Goal: Task Accomplishment & Management: Manage account settings

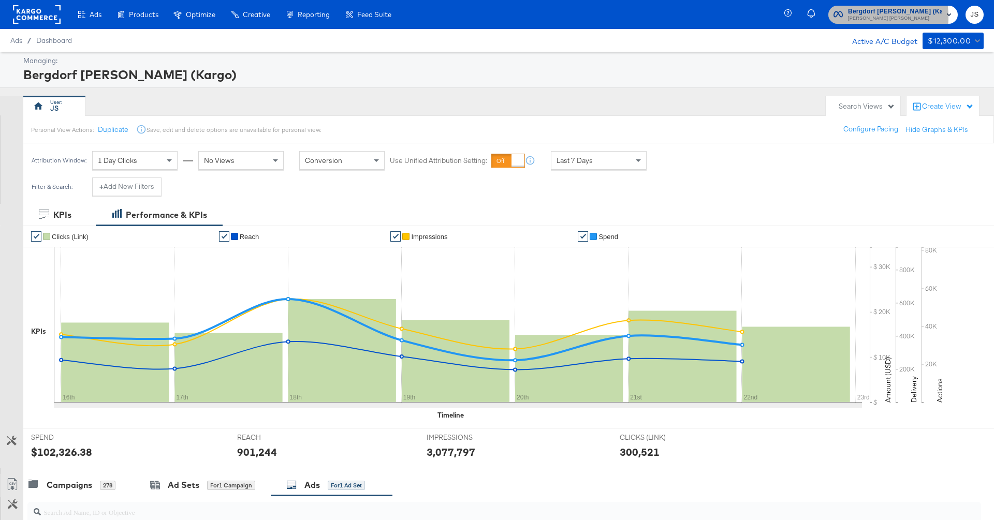
click at [853, 17] on span "Bergdorf Goodman (Kargo) Neiman Marcus" at bounding box center [892, 14] width 119 height 17
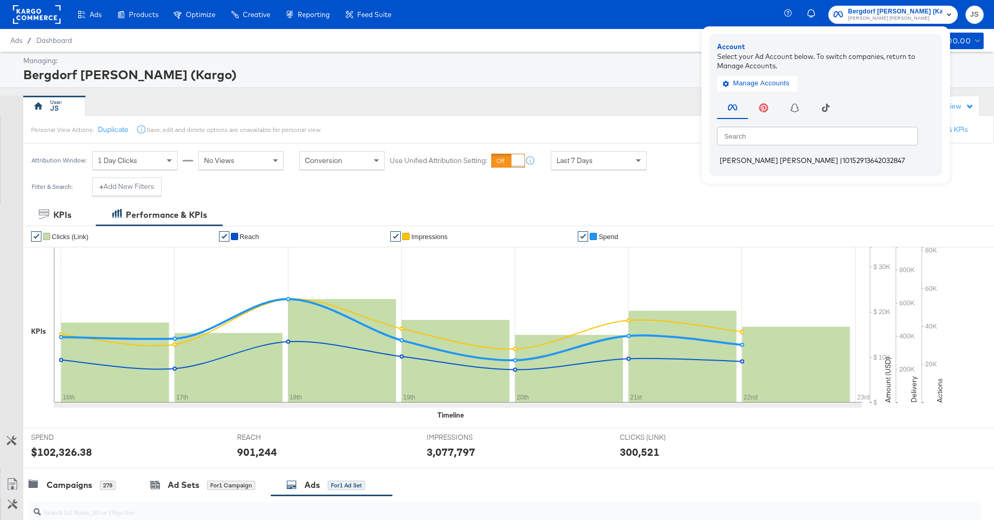
click at [736, 155] on li "Neiman Marcus | 10152913642032847" at bounding box center [828, 160] width 223 height 15
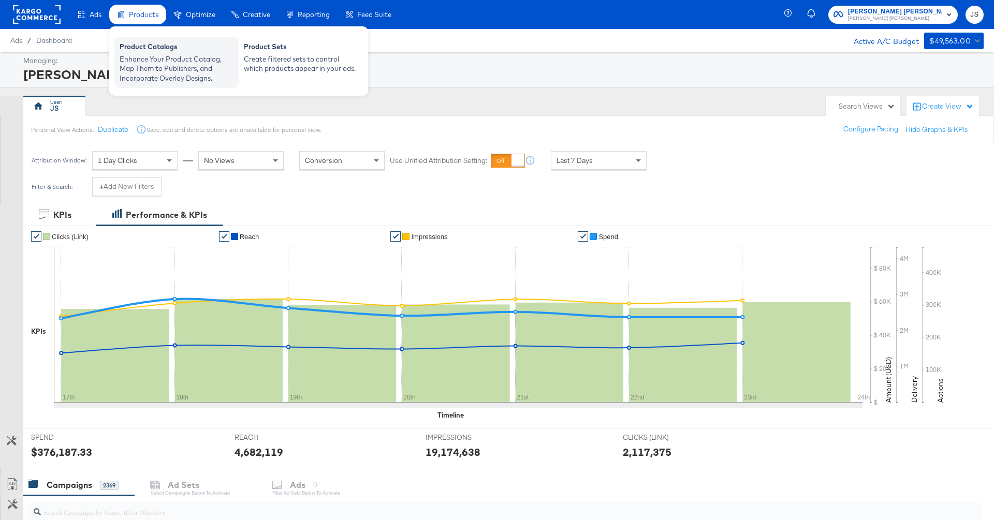
click at [168, 63] on div "Enhance Your Product Catalog, Map Them to Publishers, and Incorporate Overlay D…" at bounding box center [177, 68] width 114 height 29
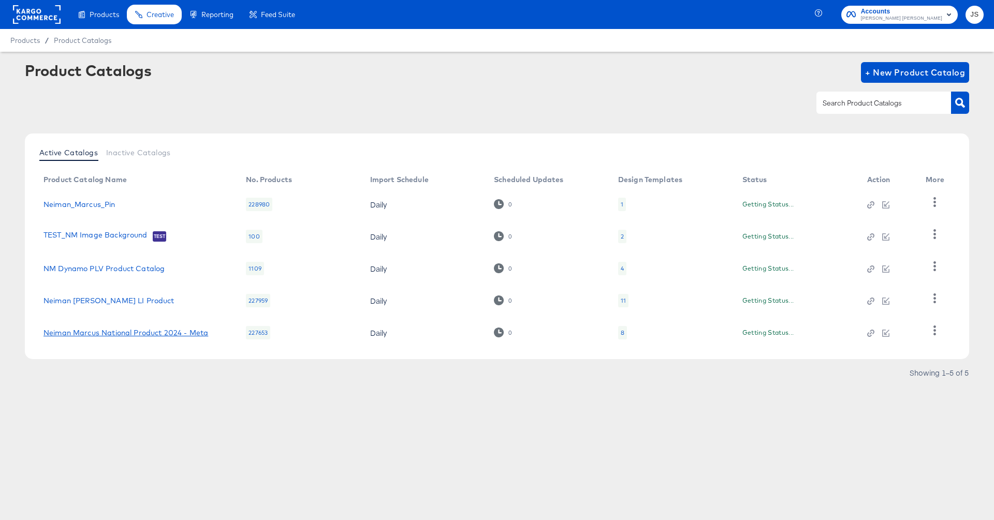
click at [152, 334] on link "Neiman Marcus National Product 2024 - Meta" at bounding box center [125, 333] width 165 height 8
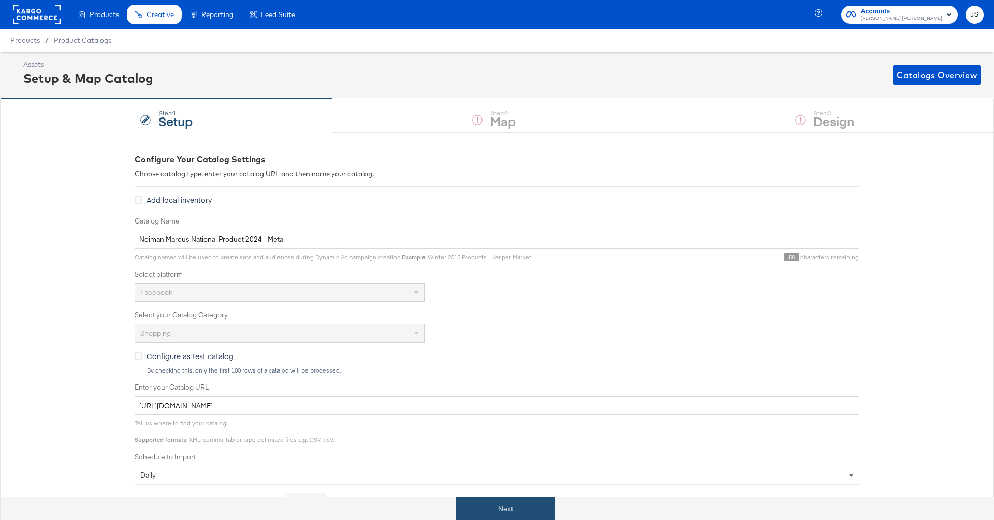
click at [514, 499] on button "Next" at bounding box center [505, 508] width 99 height 23
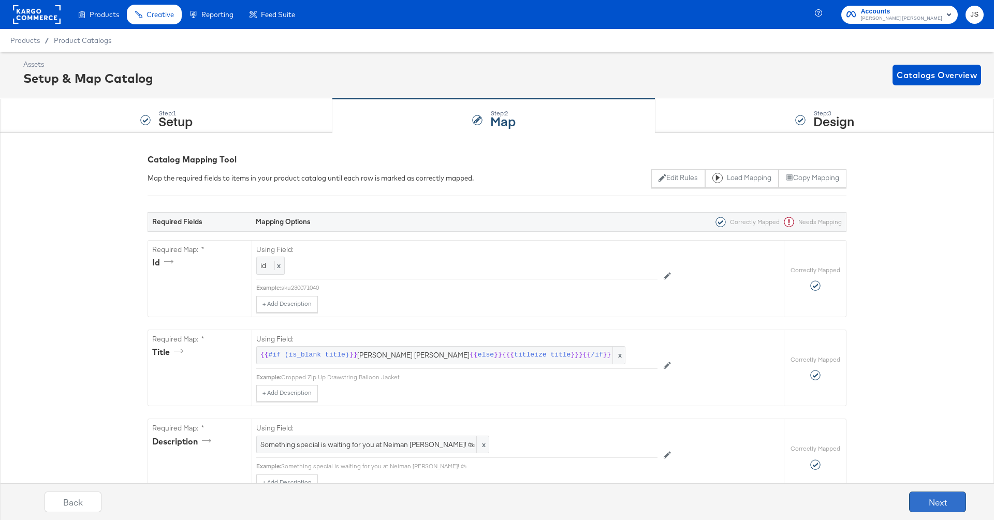
click at [923, 502] on button "Next" at bounding box center [937, 502] width 57 height 21
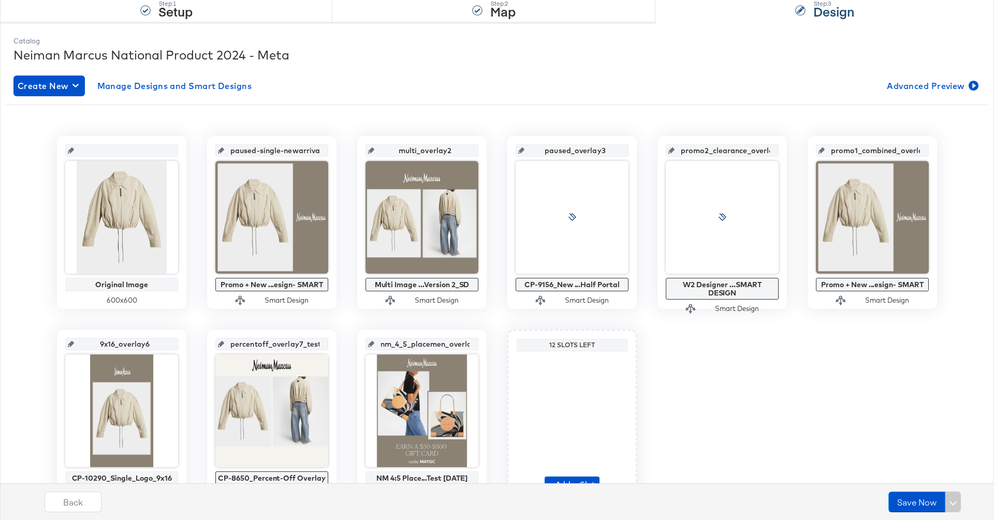
scroll to position [159, 0]
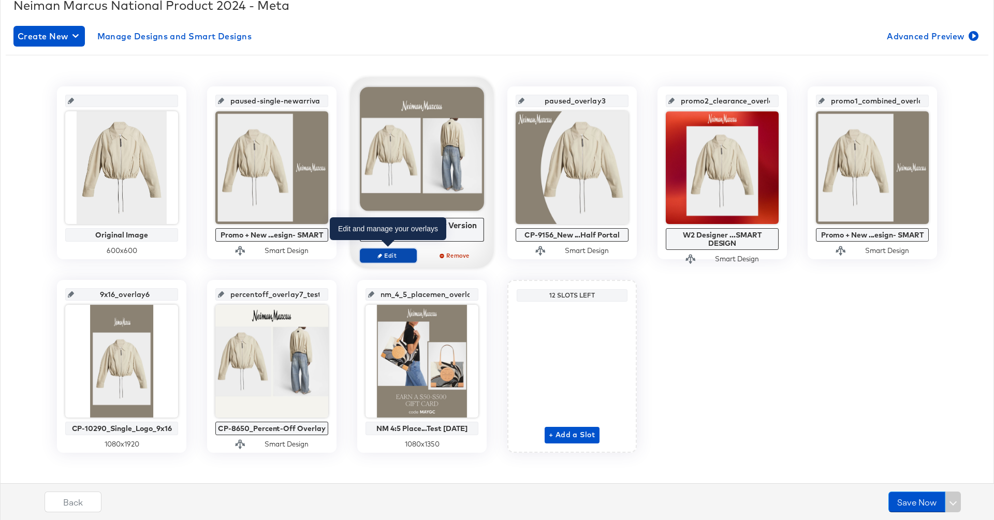
click at [383, 255] on span "Edit" at bounding box center [388, 256] width 48 height 8
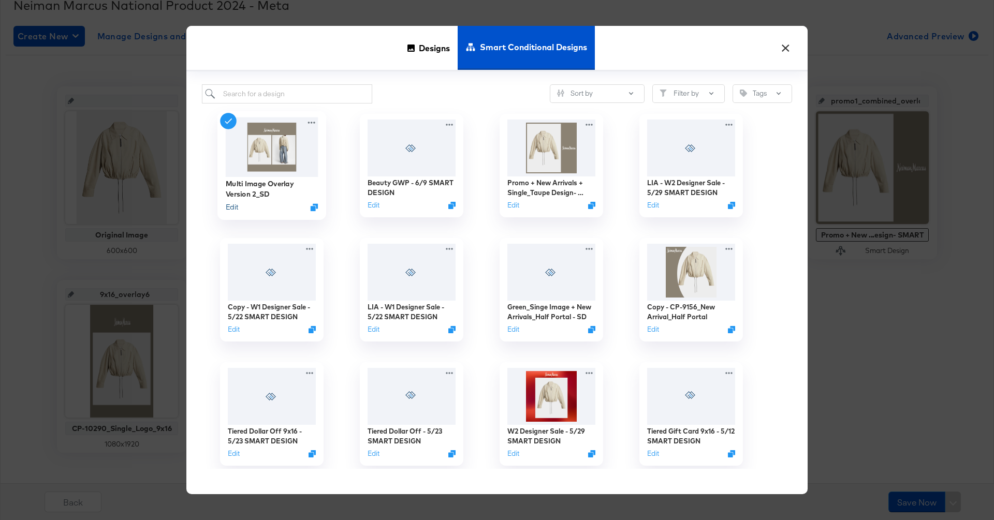
click at [233, 207] on button "Edit" at bounding box center [232, 207] width 12 height 10
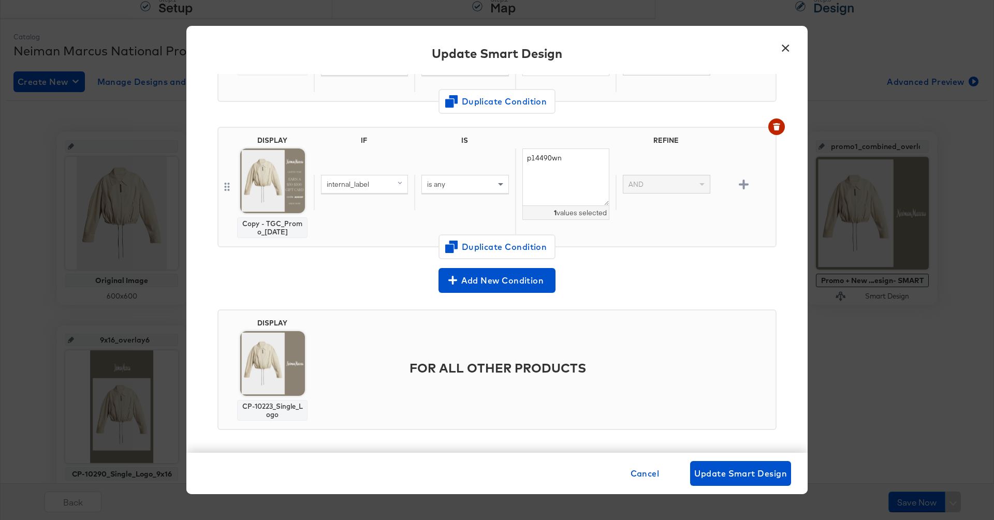
scroll to position [166, 0]
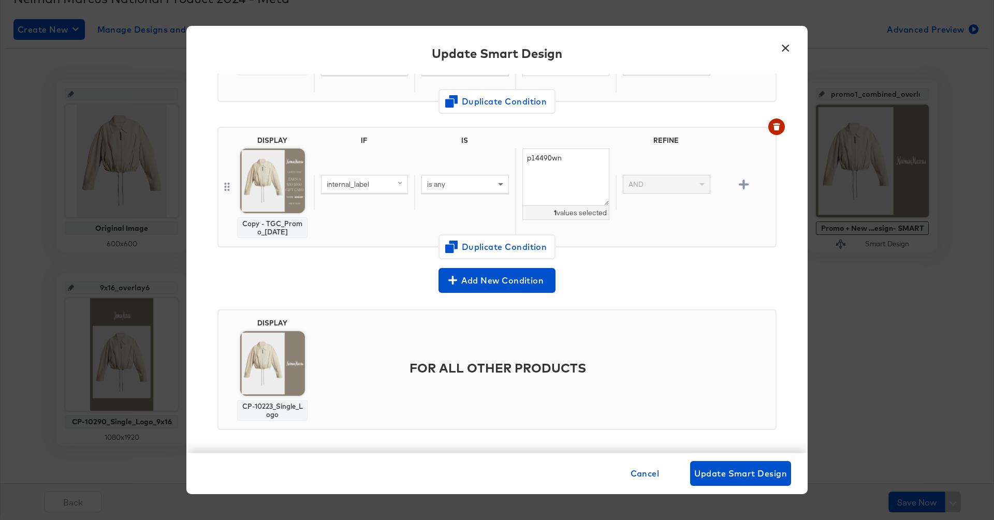
click at [788, 43] on button "×" at bounding box center [785, 45] width 19 height 19
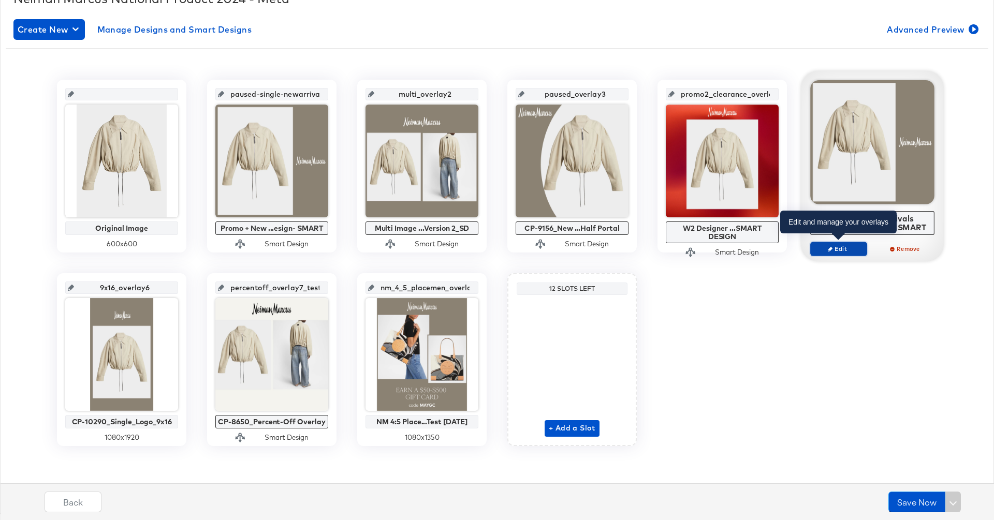
click at [846, 252] on button "Edit" at bounding box center [838, 249] width 57 height 14
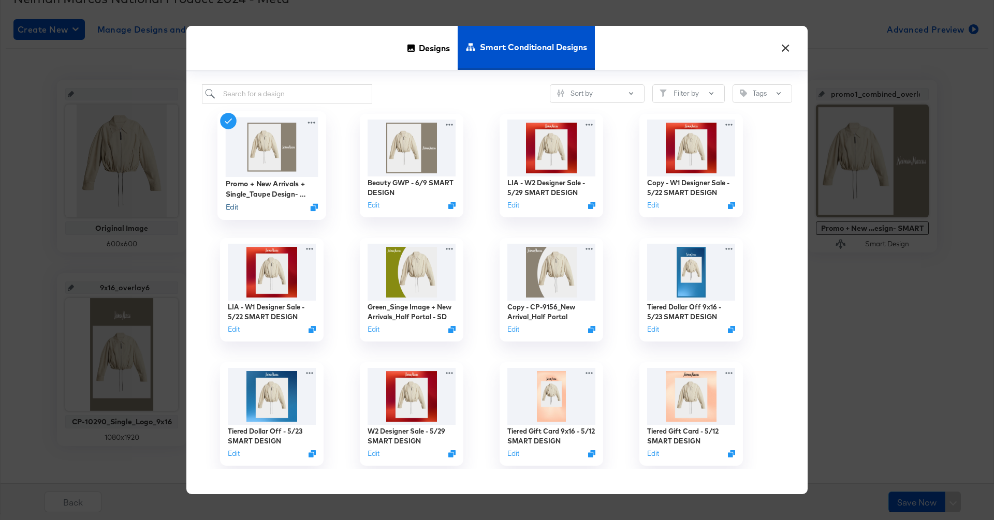
click at [227, 209] on button "Edit" at bounding box center [232, 207] width 12 height 10
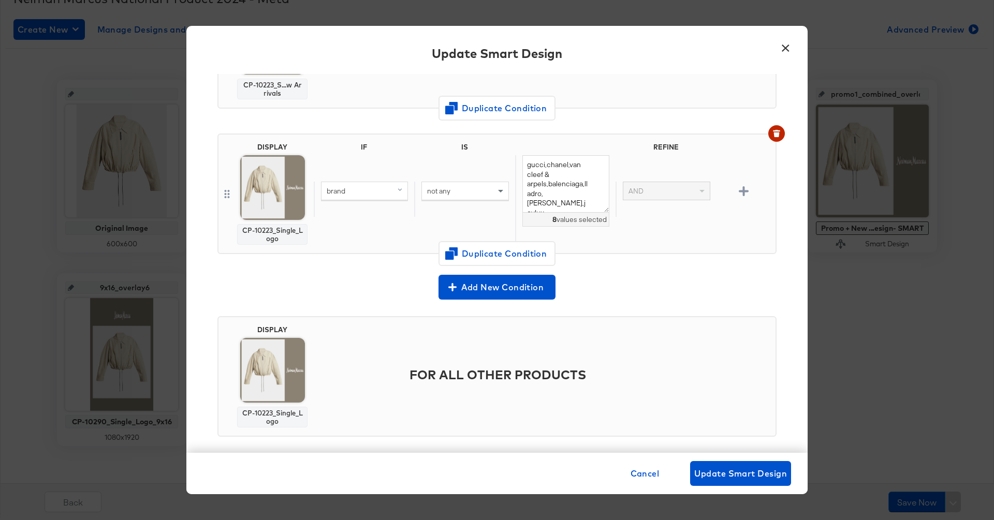
scroll to position [452, 0]
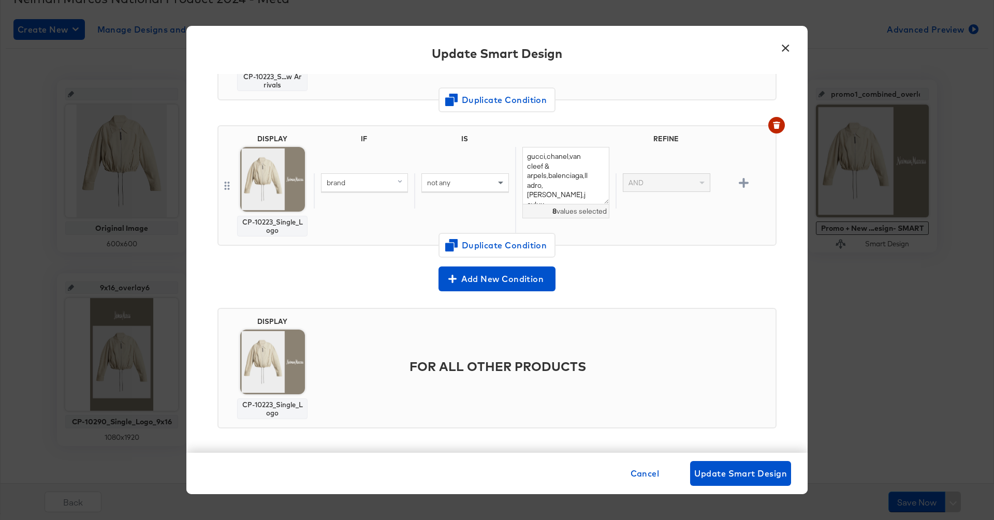
click at [787, 52] on button "×" at bounding box center [785, 45] width 19 height 19
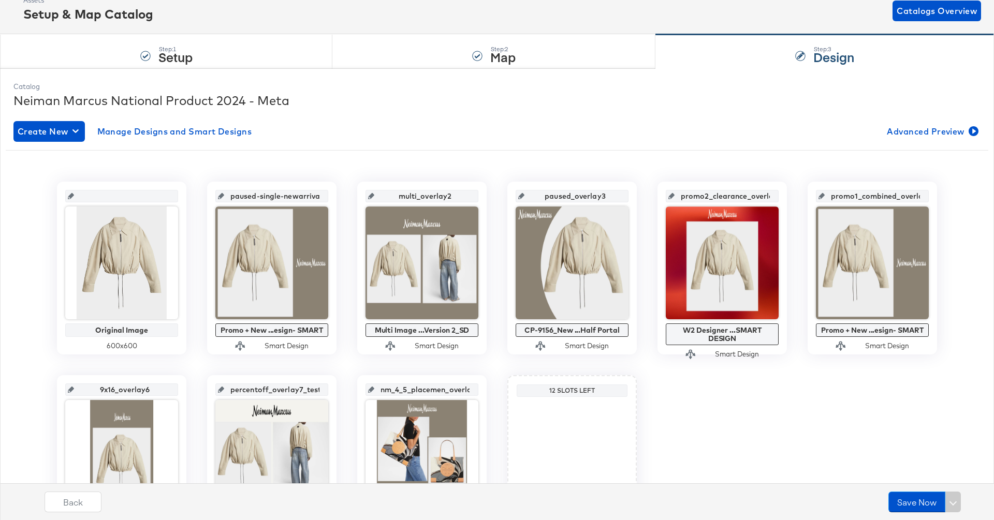
scroll to position [0, 0]
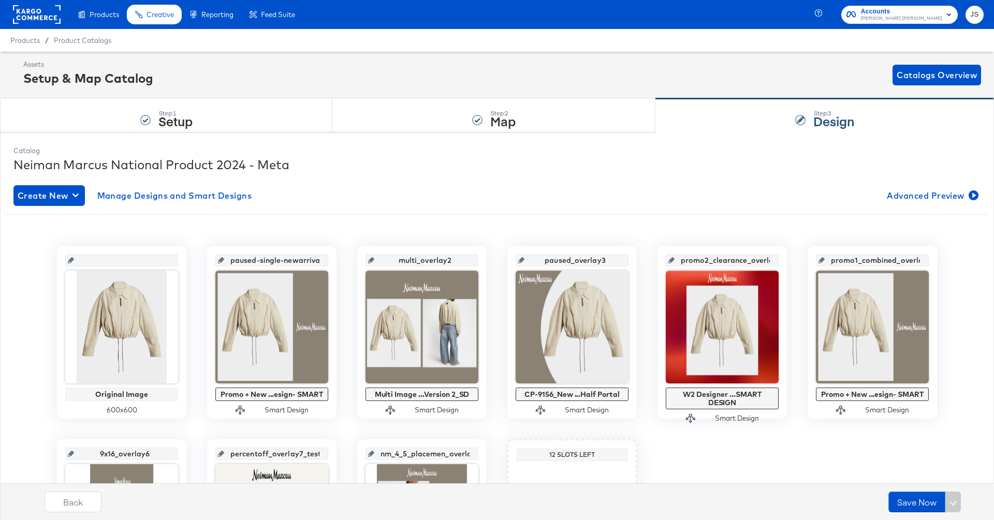
click at [27, 8] on rect at bounding box center [37, 14] width 48 height 19
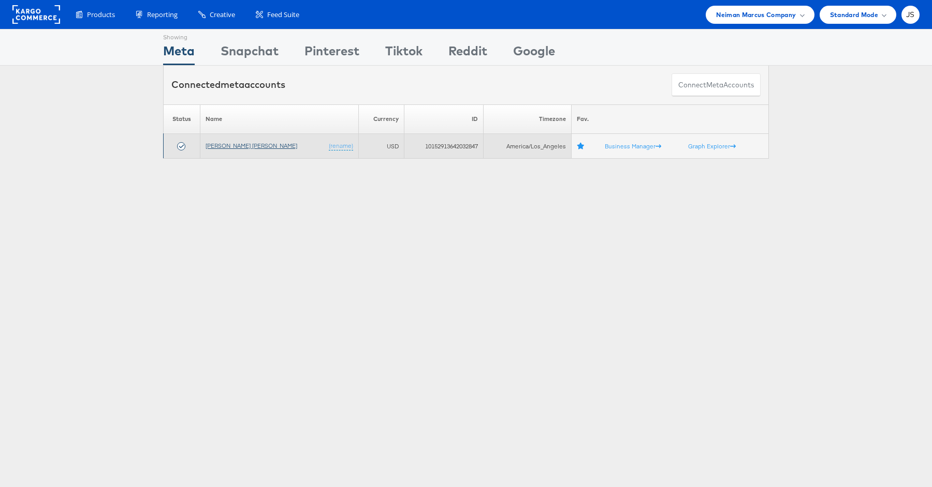
click at [226, 146] on link "[PERSON_NAME] [PERSON_NAME]" at bounding box center [251, 146] width 92 height 8
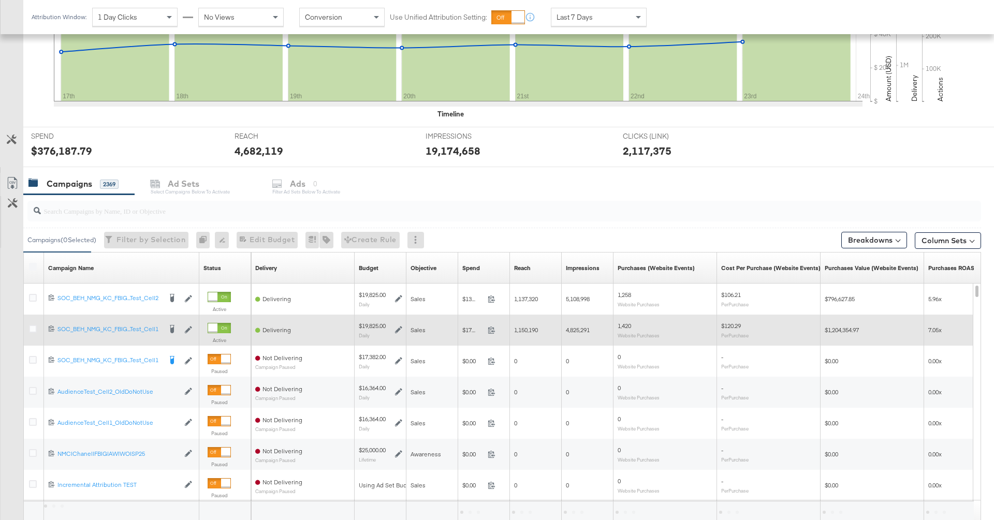
scroll to position [303, 0]
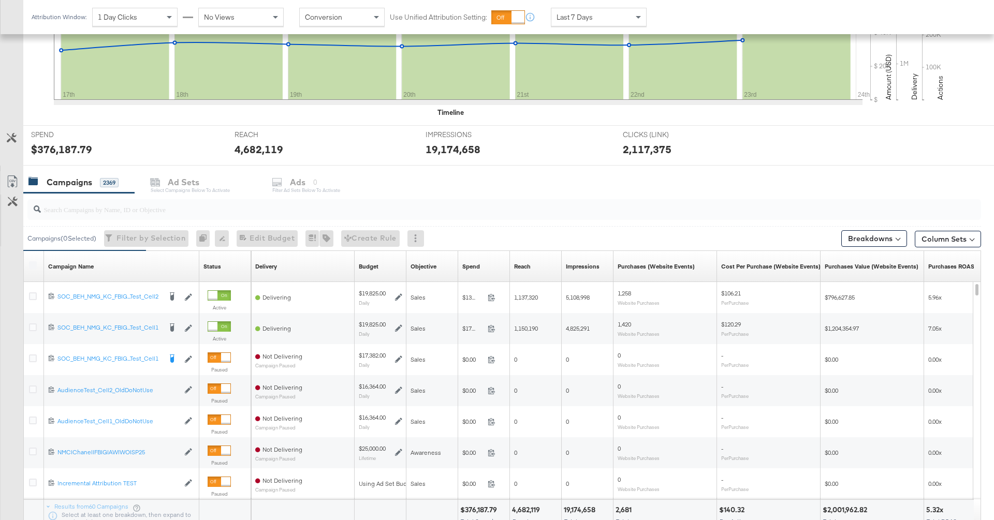
click at [286, 261] on div "Delivery Sorting Unavailable" at bounding box center [303, 266] width 104 height 17
click at [212, 264] on div "Status" at bounding box center [212, 266] width 18 height 8
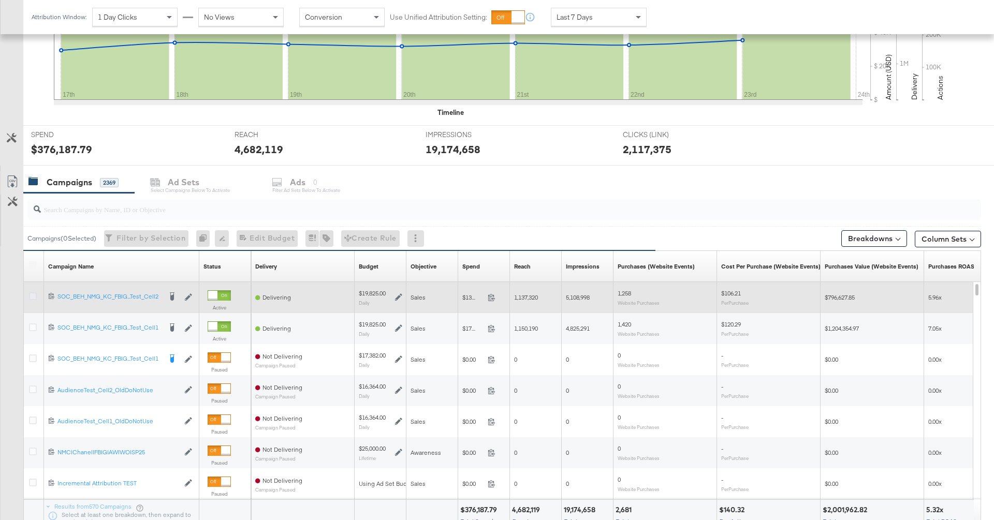
click at [31, 297] on icon at bounding box center [33, 296] width 8 height 8
click at [0, 0] on input "checkbox" at bounding box center [0, 0] width 0 height 0
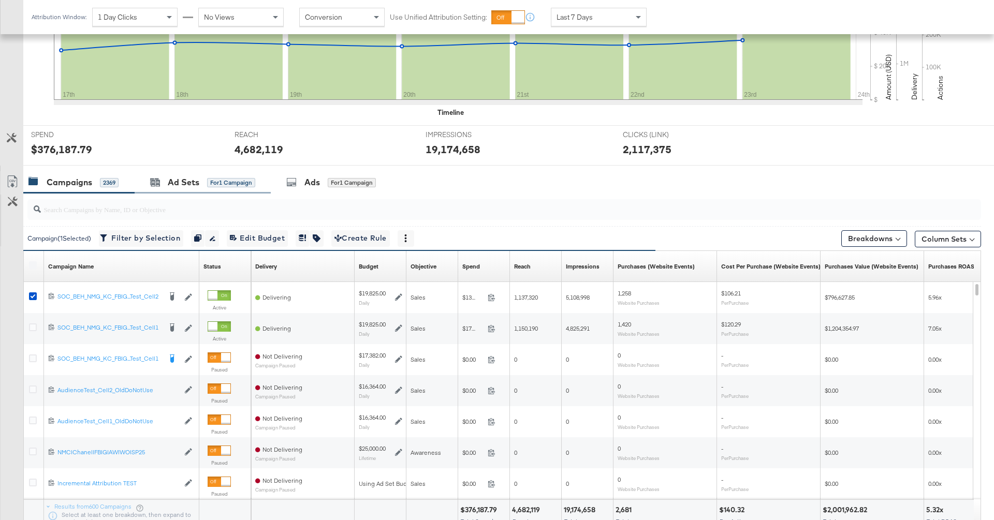
click at [176, 189] on div "Ad Sets for 1 Campaign" at bounding box center [203, 182] width 136 height 22
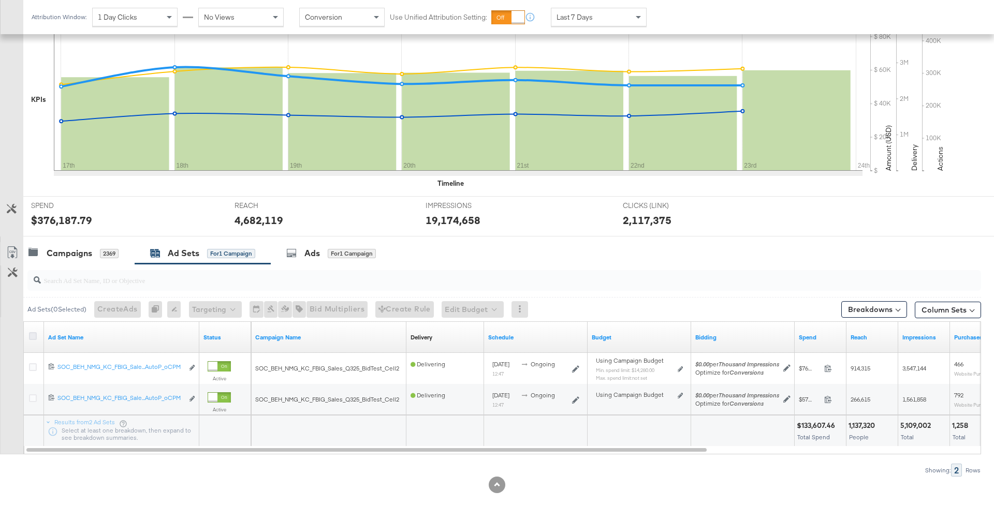
click at [35, 333] on icon at bounding box center [33, 336] width 8 height 8
click at [0, 0] on input "checkbox" at bounding box center [0, 0] width 0 height 0
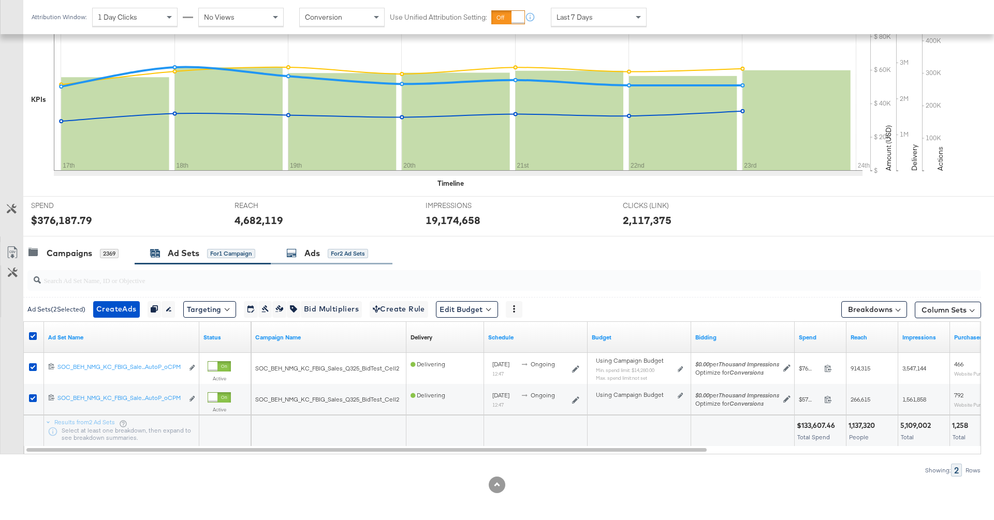
click at [332, 256] on div "for 2 Ad Sets" at bounding box center [348, 253] width 40 height 9
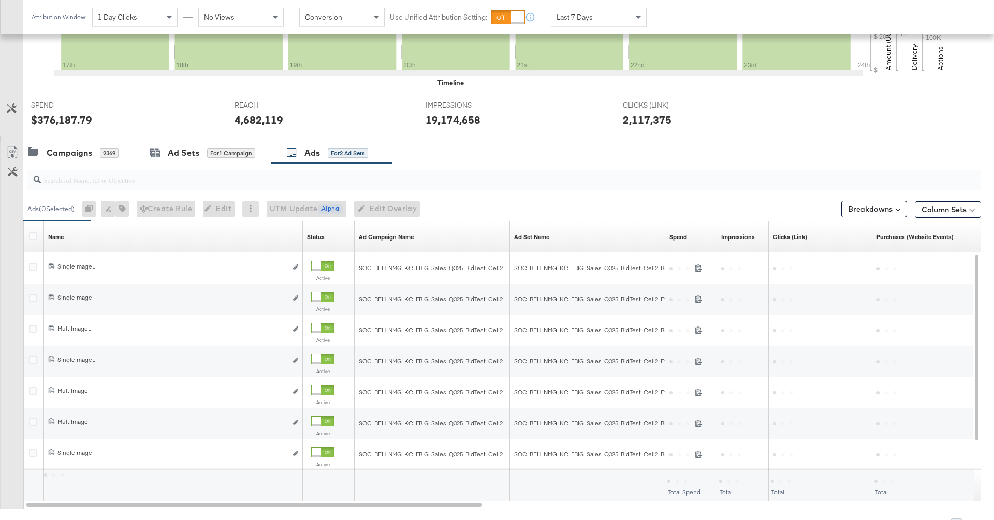
scroll to position [344, 0]
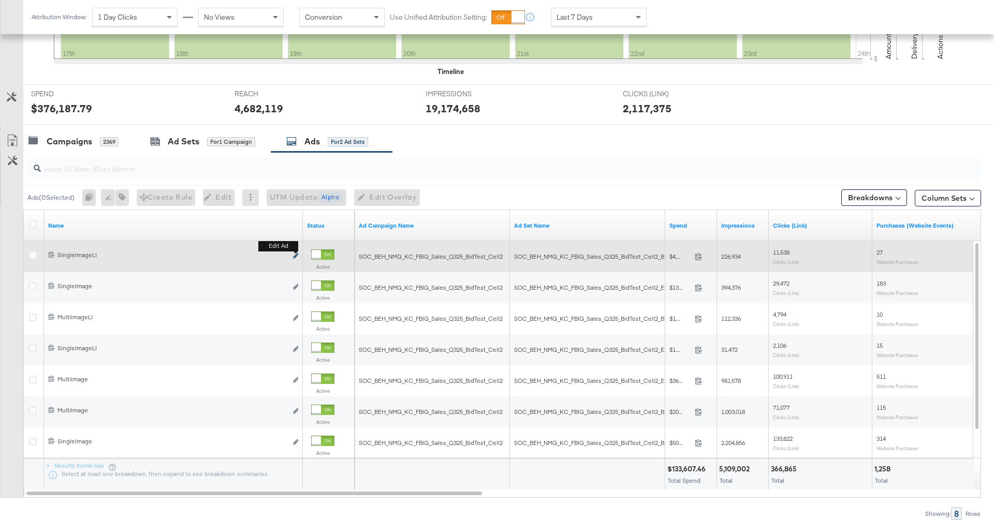
click at [295, 255] on icon "link" at bounding box center [295, 256] width 5 height 6
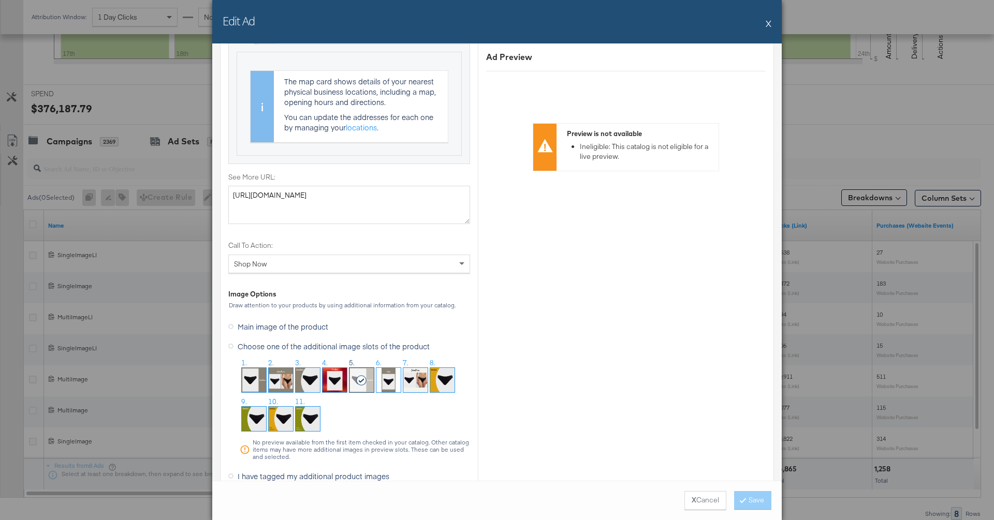
scroll to position [1040, 0]
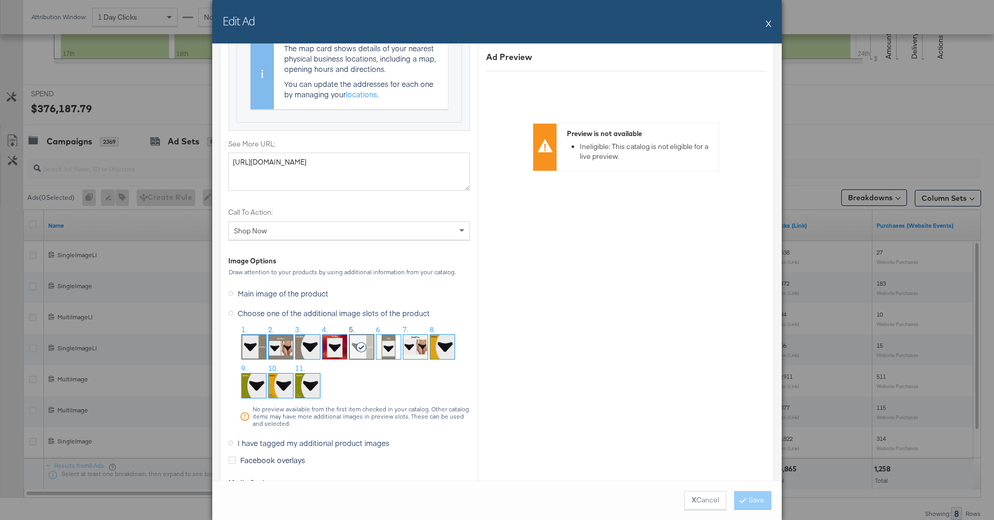
click at [767, 22] on button "X" at bounding box center [768, 23] width 6 height 21
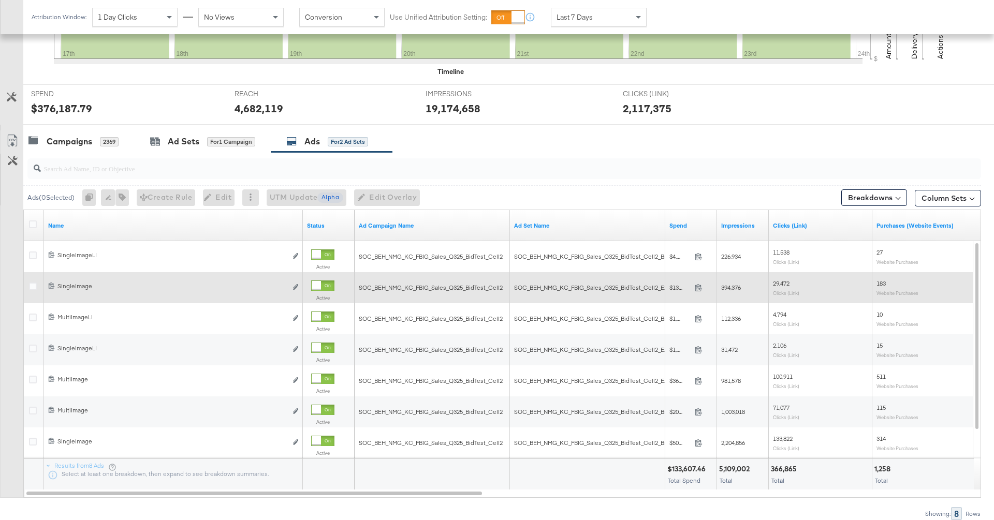
click at [288, 285] on div "Edit ad" at bounding box center [293, 287] width 12 height 11
click at [293, 285] on icon "link" at bounding box center [295, 287] width 5 height 6
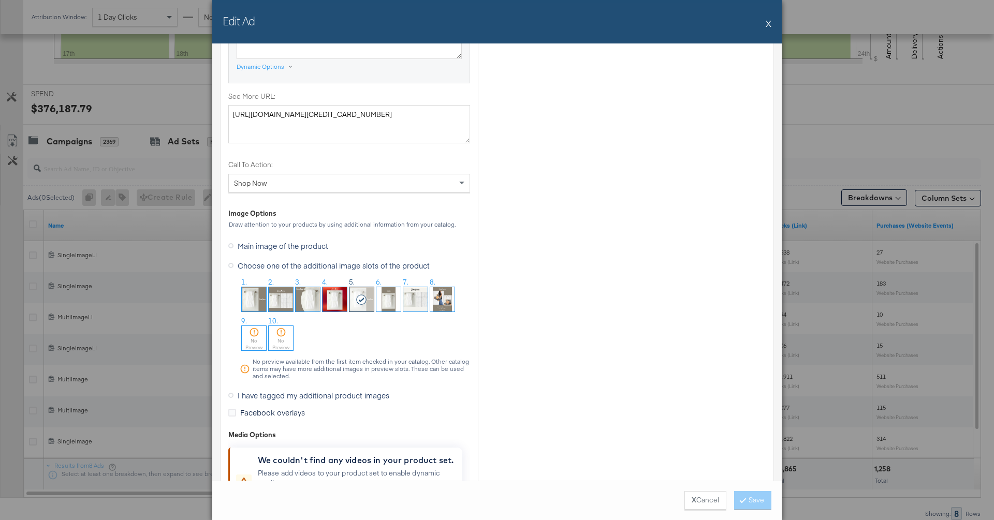
scroll to position [899, 0]
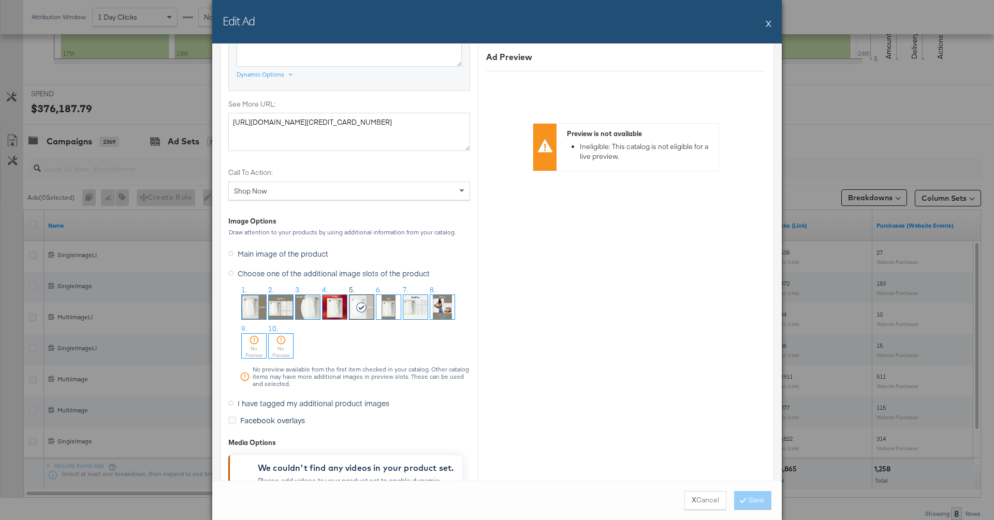
click at [767, 20] on button "X" at bounding box center [768, 23] width 6 height 21
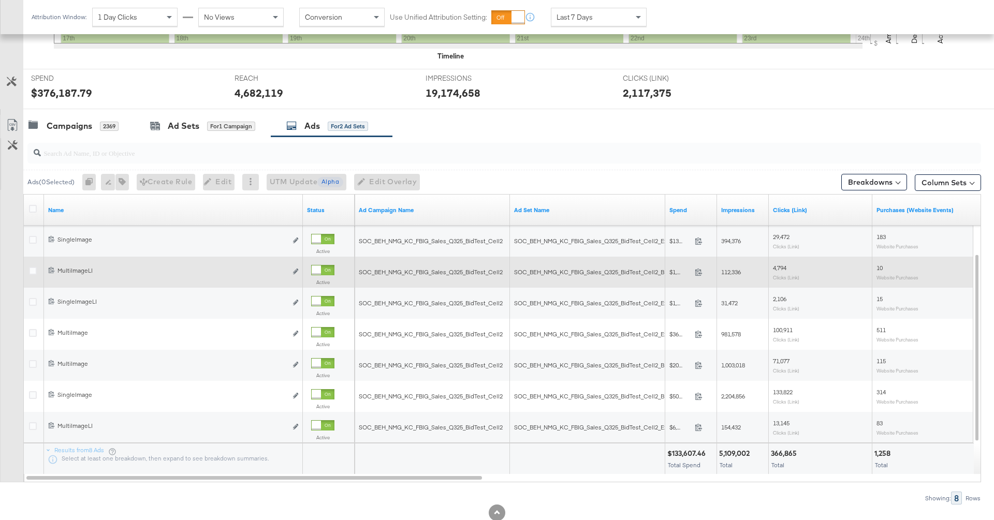
scroll to position [361, 0]
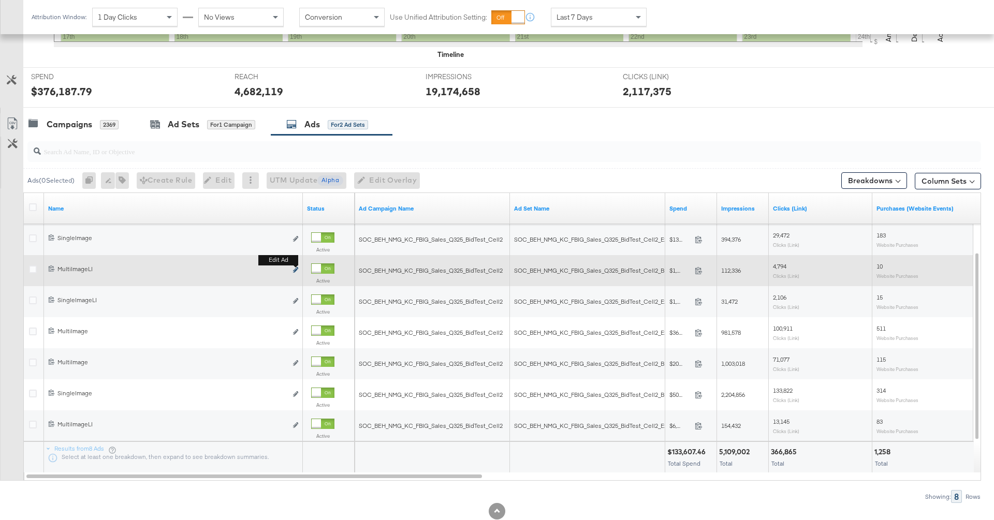
click at [293, 266] on button "Edit ad" at bounding box center [295, 270] width 6 height 11
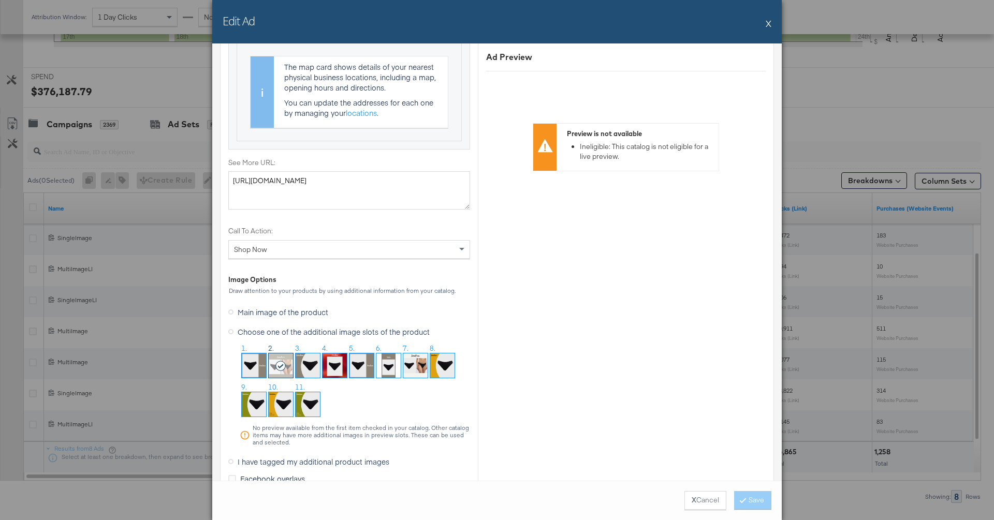
scroll to position [1022, 0]
click at [768, 22] on button "X" at bounding box center [768, 23] width 6 height 21
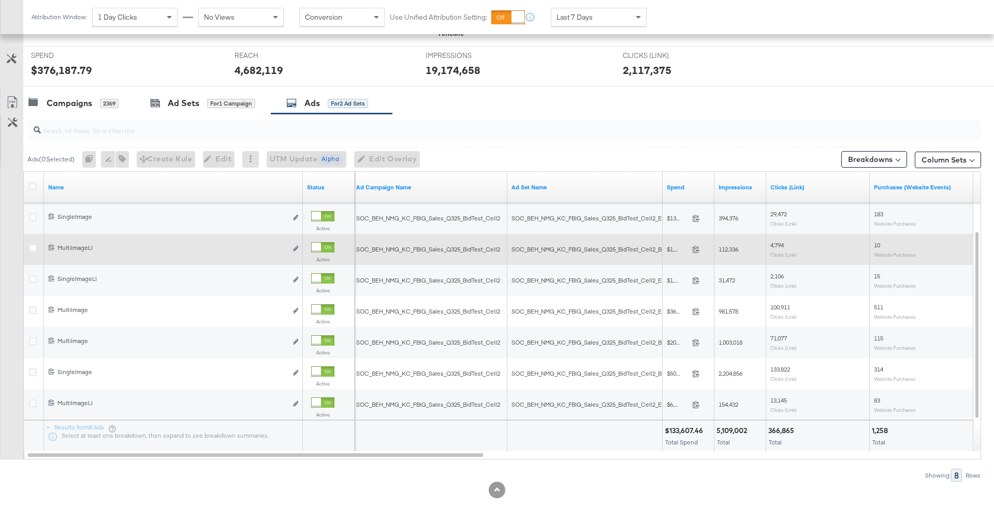
scroll to position [386, 0]
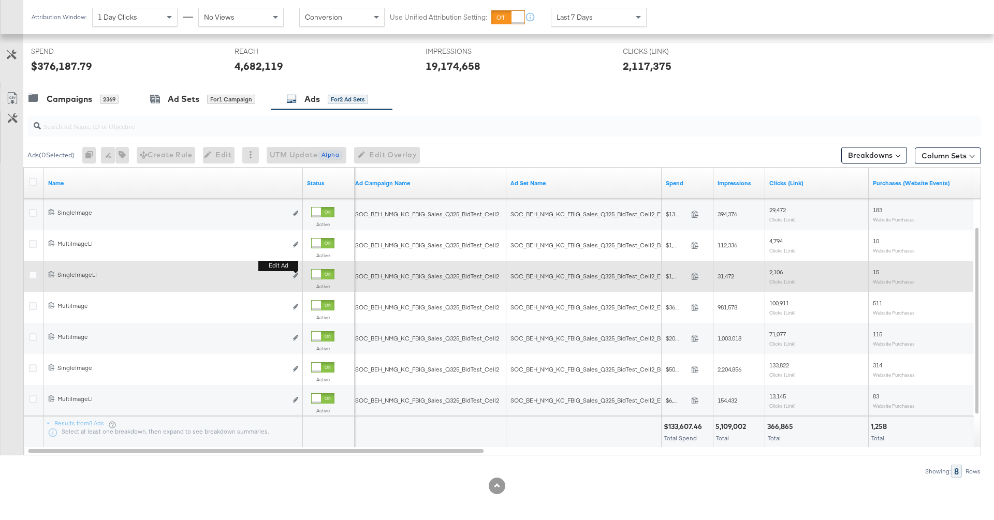
click at [296, 271] on button "Edit ad" at bounding box center [295, 276] width 6 height 11
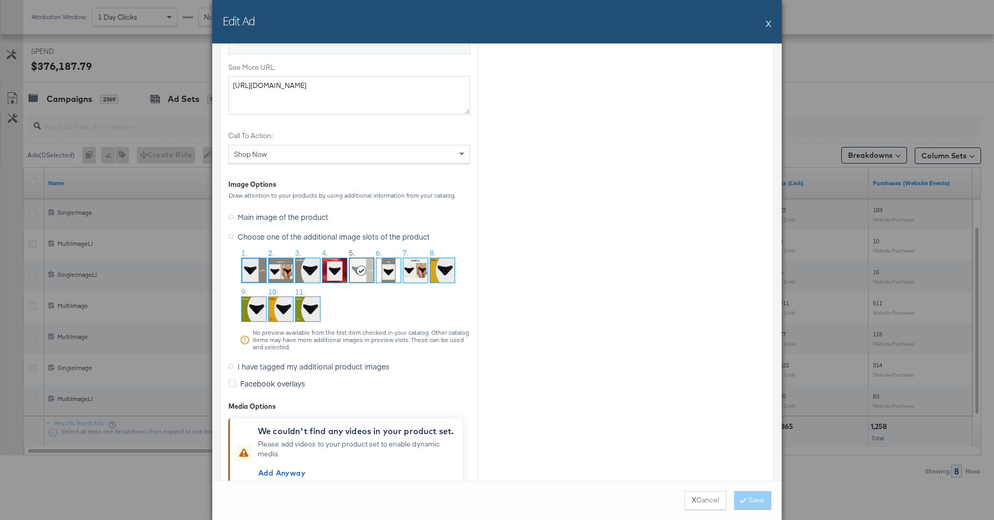
scroll to position [1127, 0]
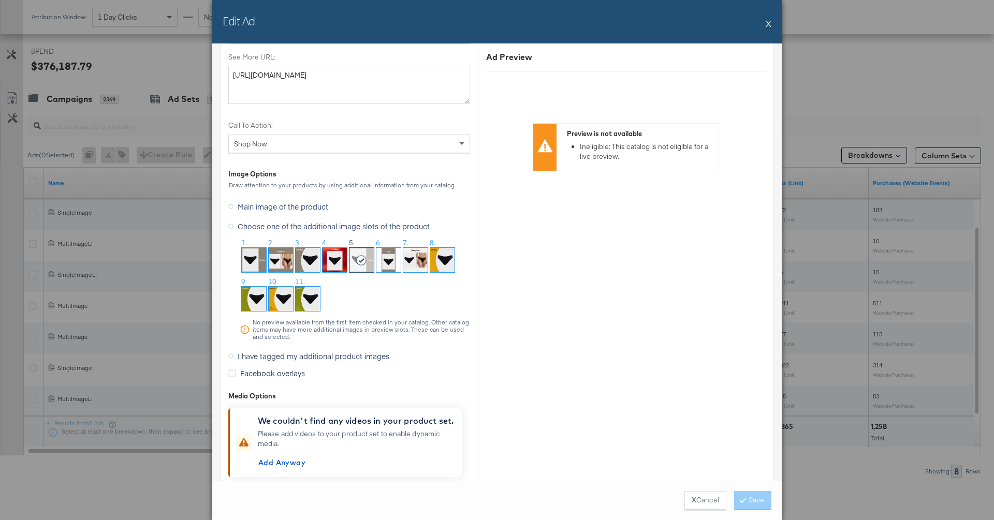
click at [769, 21] on button "X" at bounding box center [768, 23] width 6 height 21
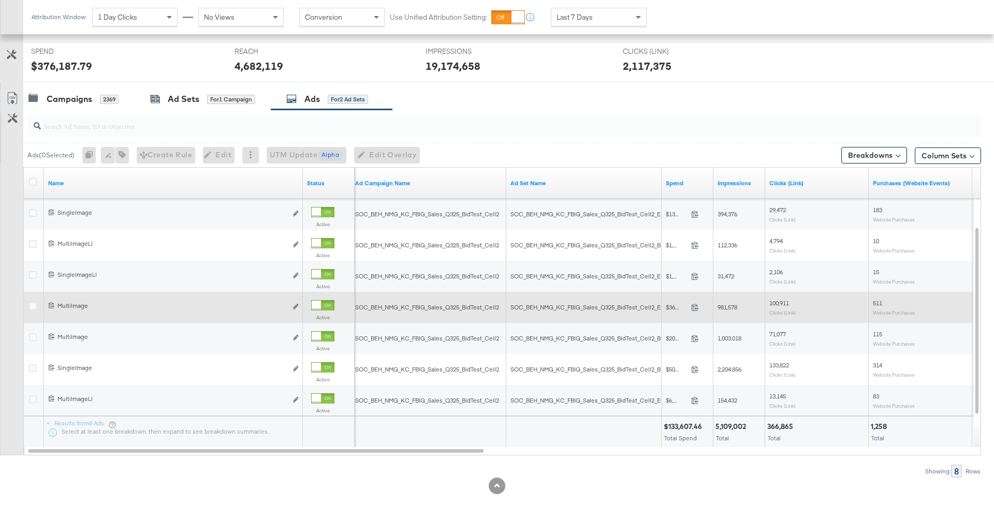
scroll to position [387, 0]
click at [296, 302] on button "Edit ad" at bounding box center [295, 306] width 6 height 11
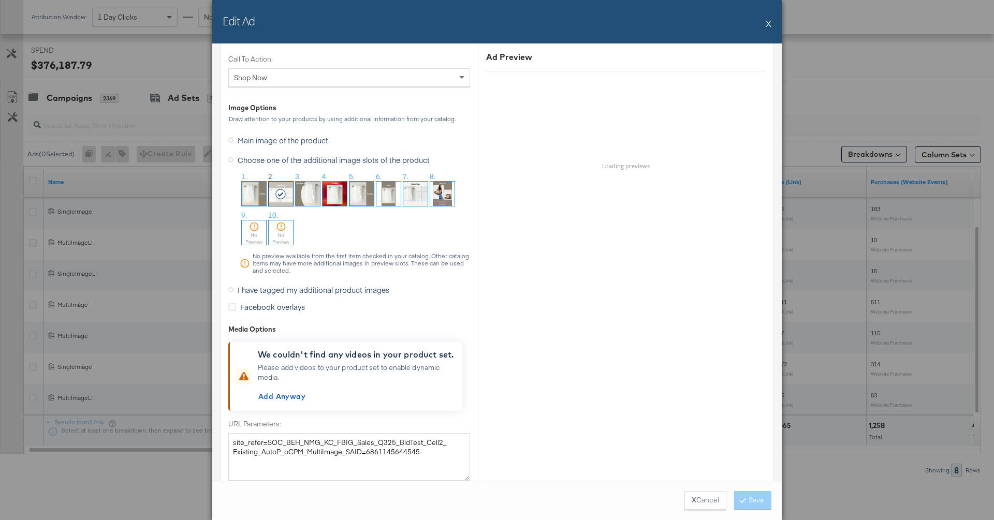
scroll to position [1014, 0]
click at [770, 24] on button "X" at bounding box center [768, 23] width 6 height 21
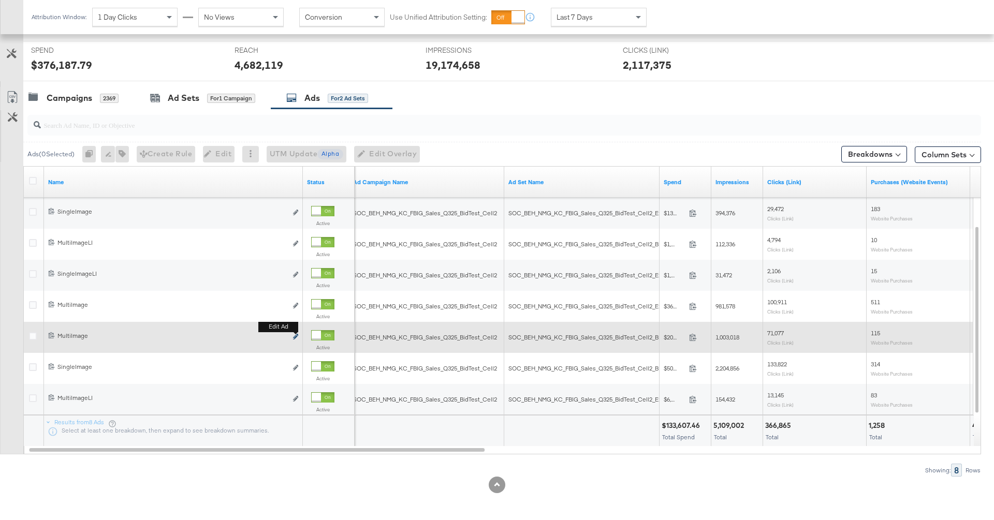
click at [295, 336] on icon "link" at bounding box center [295, 337] width 5 height 6
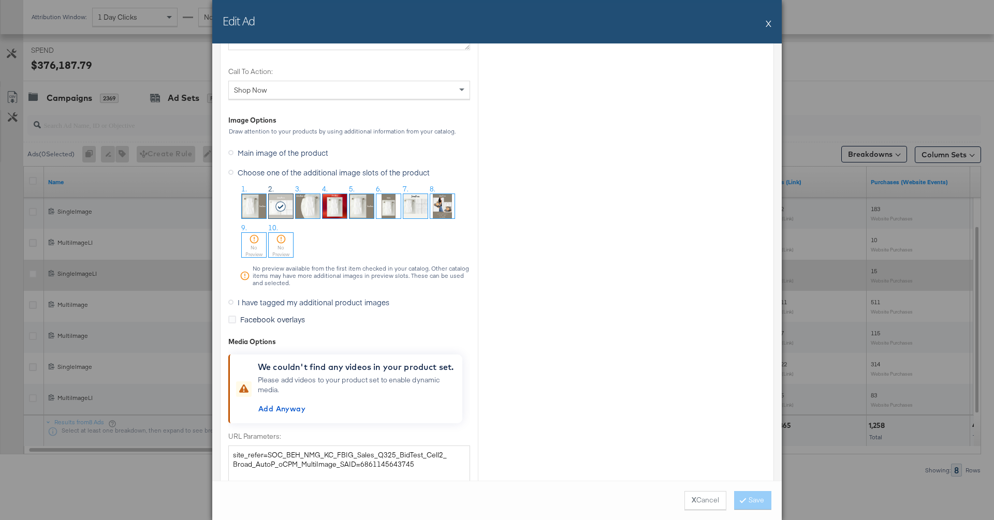
scroll to position [968, 0]
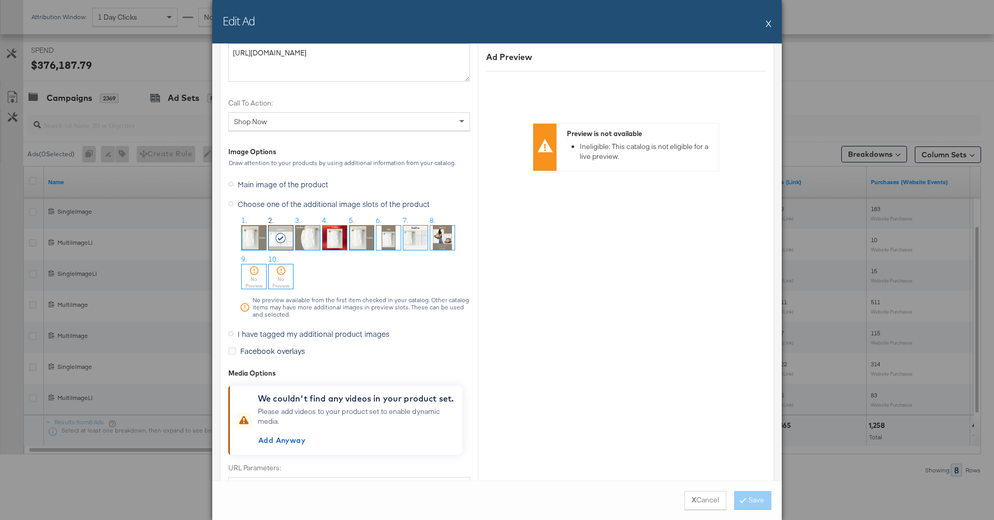
click at [767, 24] on button "X" at bounding box center [768, 23] width 6 height 21
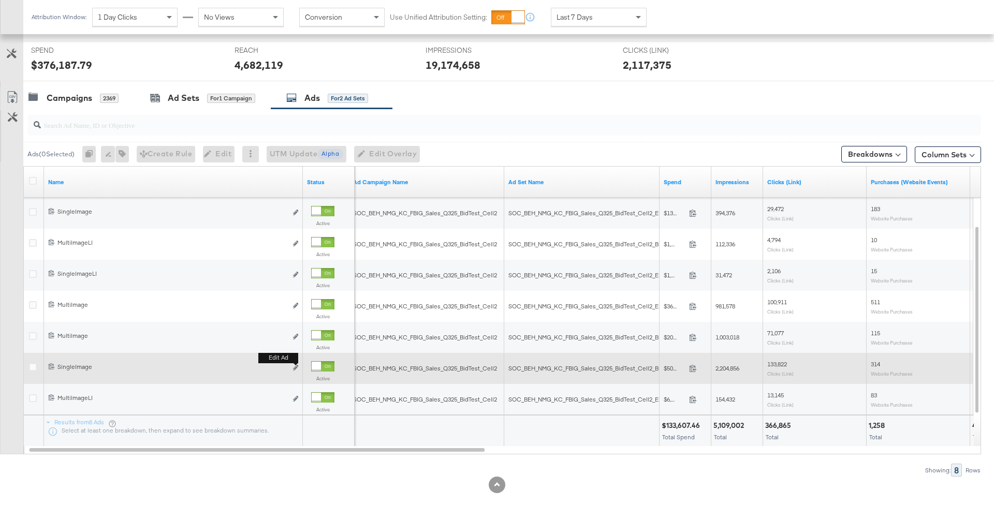
click at [295, 369] on button "Edit ad" at bounding box center [295, 368] width 6 height 11
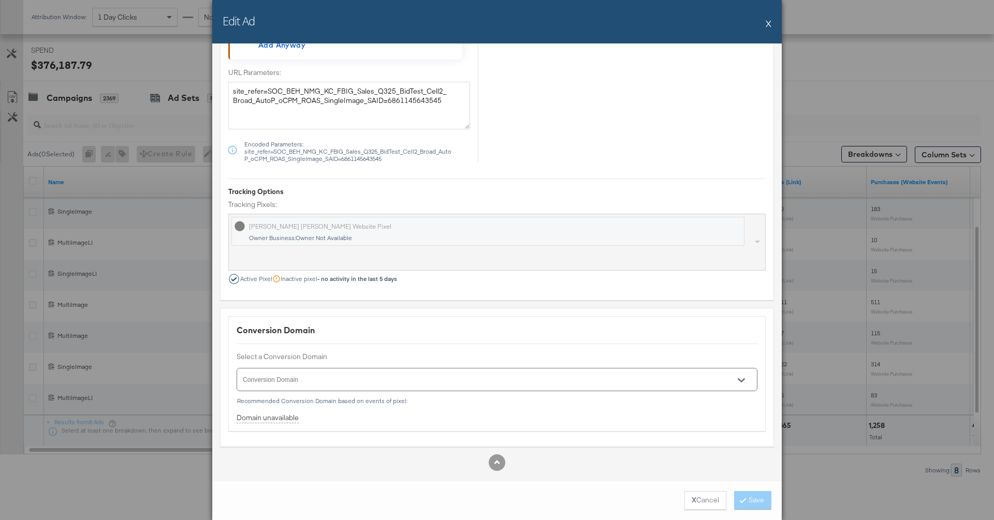
scroll to position [1075, 0]
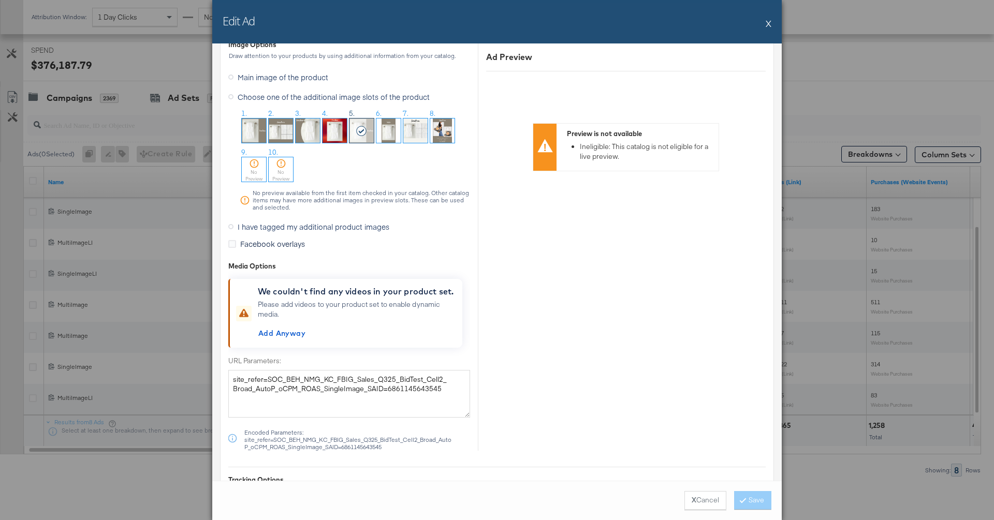
click at [768, 24] on button "X" at bounding box center [768, 23] width 6 height 21
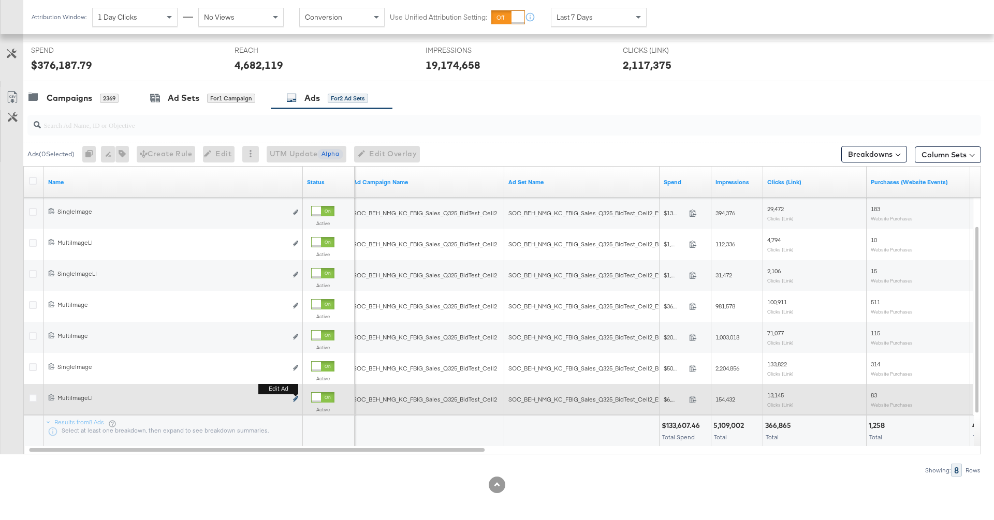
click at [294, 399] on icon "link" at bounding box center [295, 399] width 5 height 6
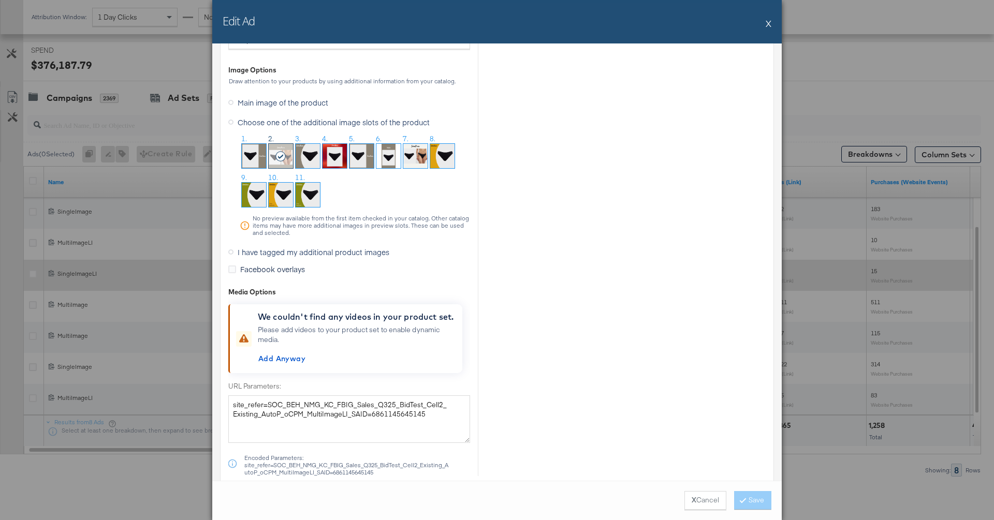
scroll to position [1300, 0]
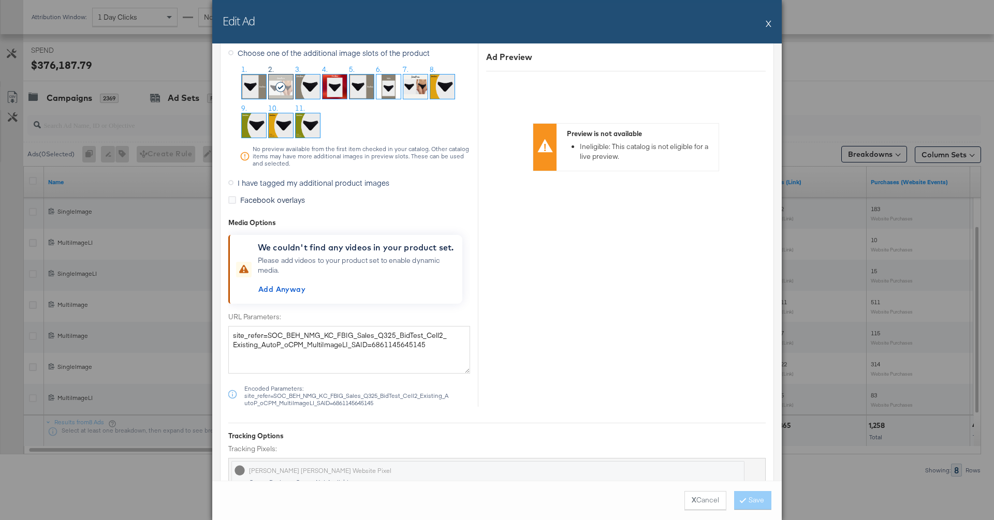
click at [770, 24] on button "X" at bounding box center [768, 23] width 6 height 21
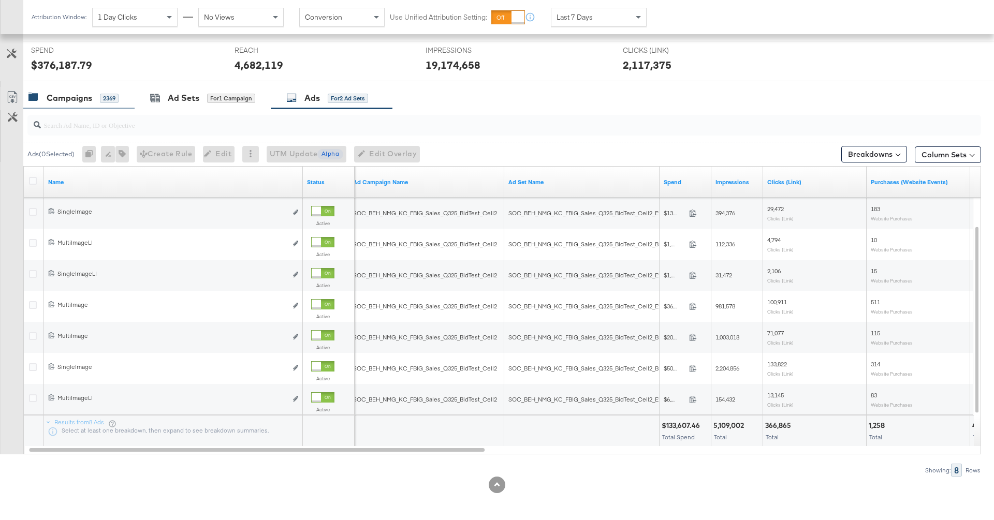
click at [82, 92] on div "Campaigns" at bounding box center [70, 98] width 46 height 12
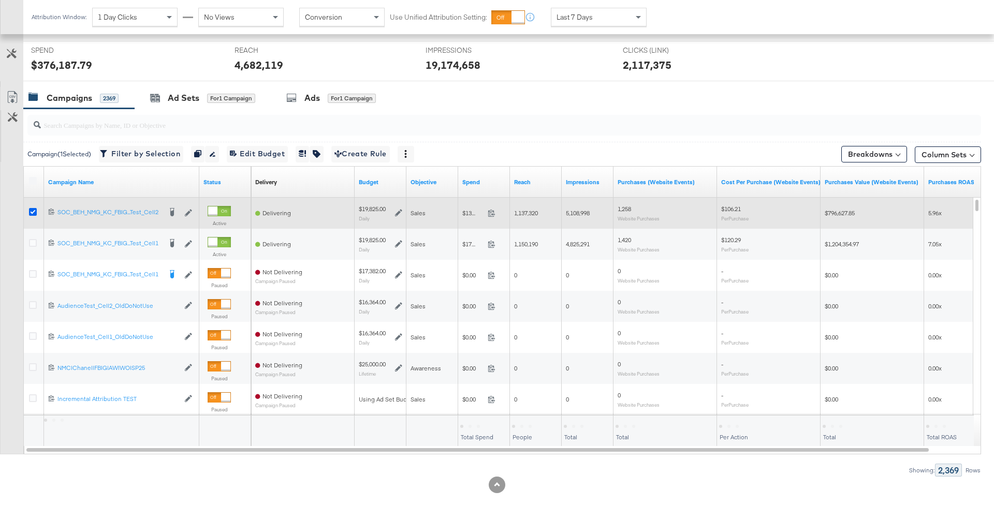
click at [31, 213] on icon at bounding box center [33, 212] width 8 height 8
click at [0, 0] on input "checkbox" at bounding box center [0, 0] width 0 height 0
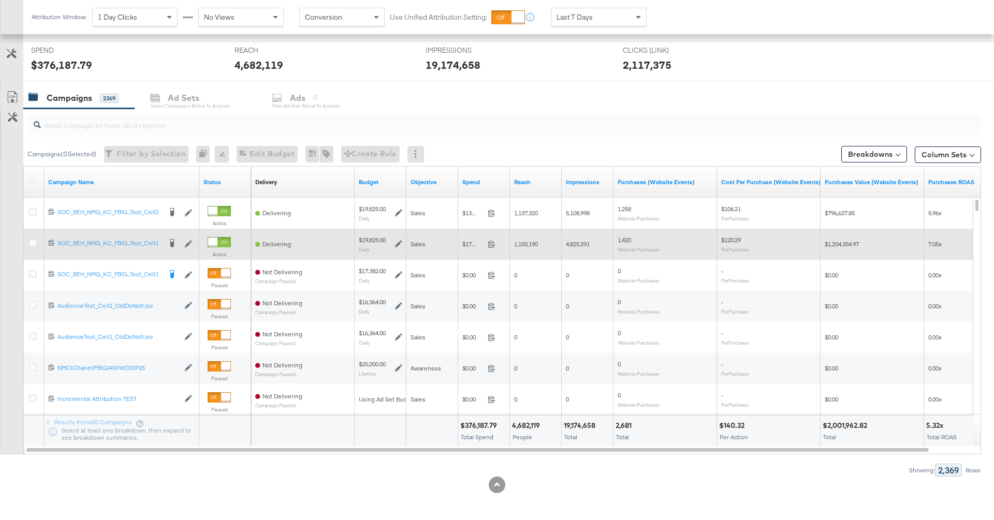
click at [32, 236] on div at bounding box center [34, 244] width 19 height 19
click at [33, 244] on icon at bounding box center [33, 243] width 8 height 8
click at [0, 0] on input "checkbox" at bounding box center [0, 0] width 0 height 0
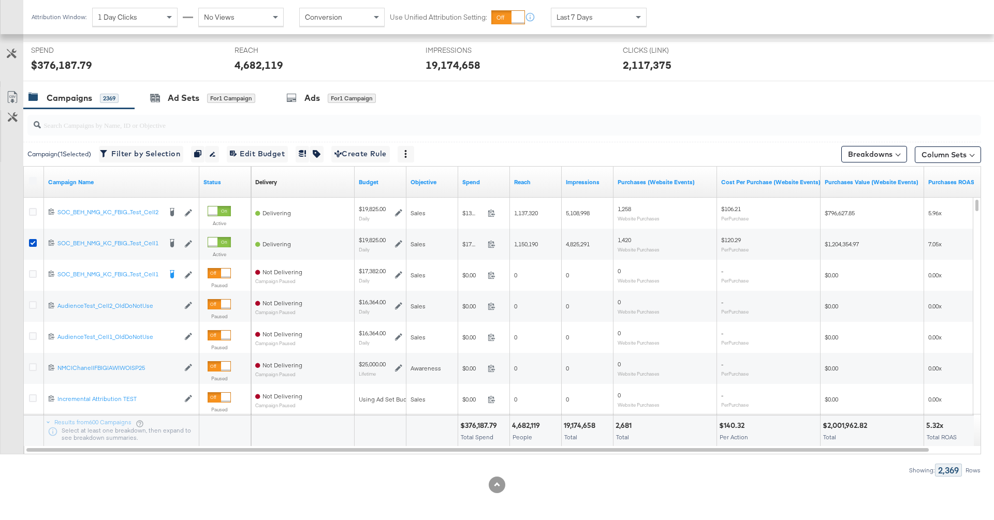
click at [187, 109] on div at bounding box center [501, 125] width 957 height 33
click at [181, 97] on div "Ad Sets" at bounding box center [184, 98] width 32 height 12
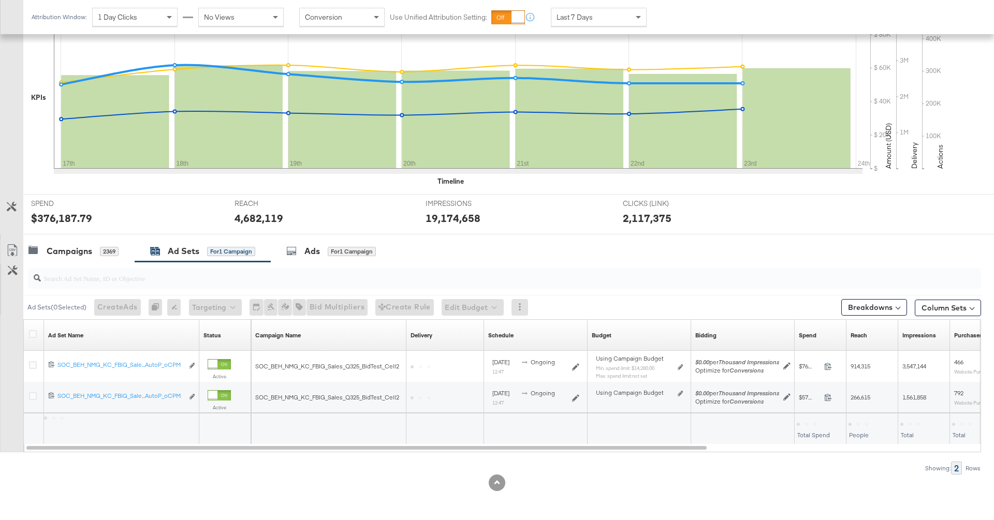
scroll to position [232, 0]
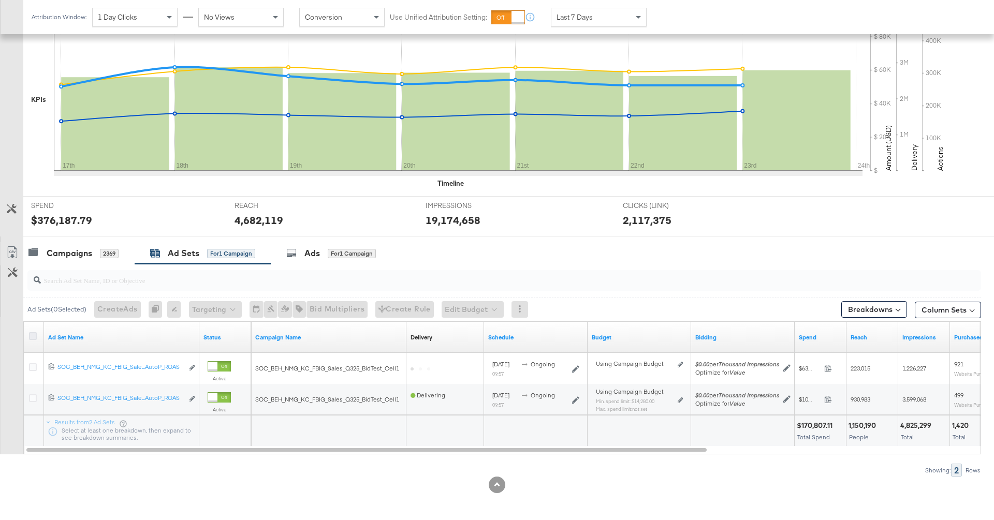
click at [33, 332] on icon at bounding box center [33, 336] width 8 height 8
click at [0, 0] on input "checkbox" at bounding box center [0, 0] width 0 height 0
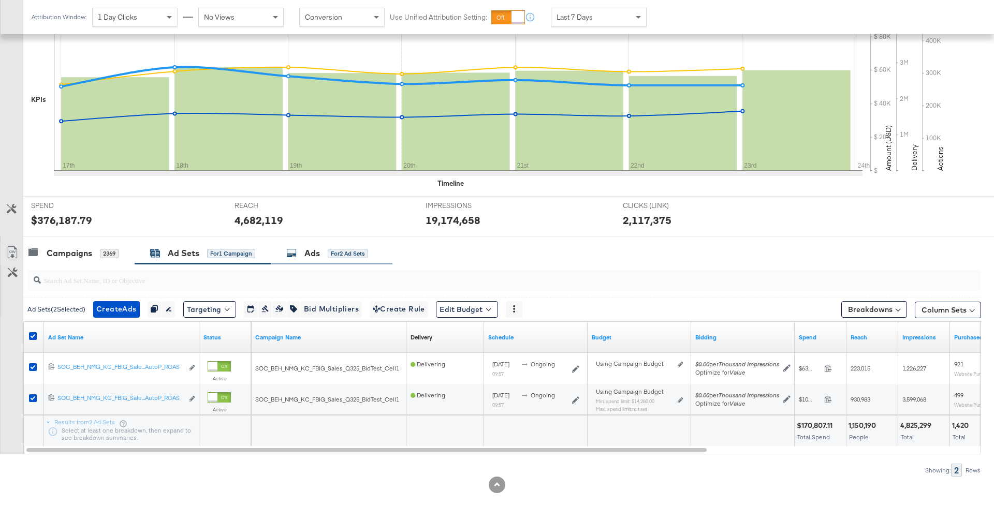
click at [332, 257] on div "Ads for 2 Ad Sets" at bounding box center [327, 253] width 82 height 12
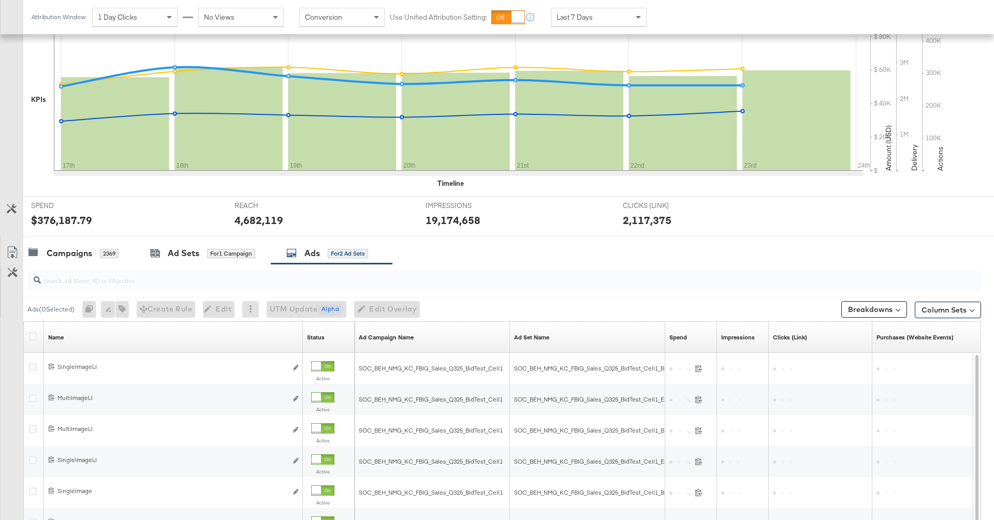
scroll to position [387, 0]
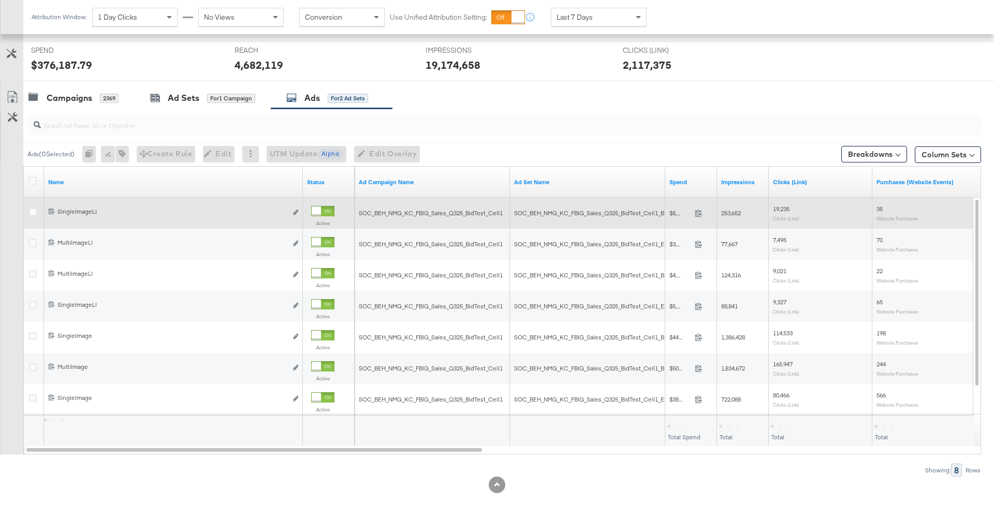
click at [32, 214] on div at bounding box center [34, 213] width 11 height 10
click at [33, 211] on icon at bounding box center [33, 212] width 8 height 8
click at [0, 0] on input "checkbox" at bounding box center [0, 0] width 0 height 0
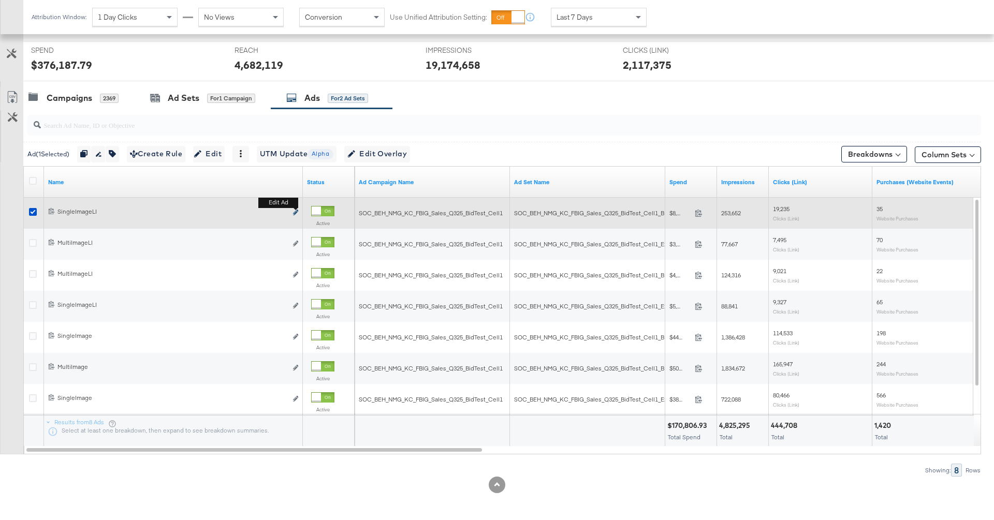
click at [296, 212] on icon "link" at bounding box center [295, 213] width 5 height 6
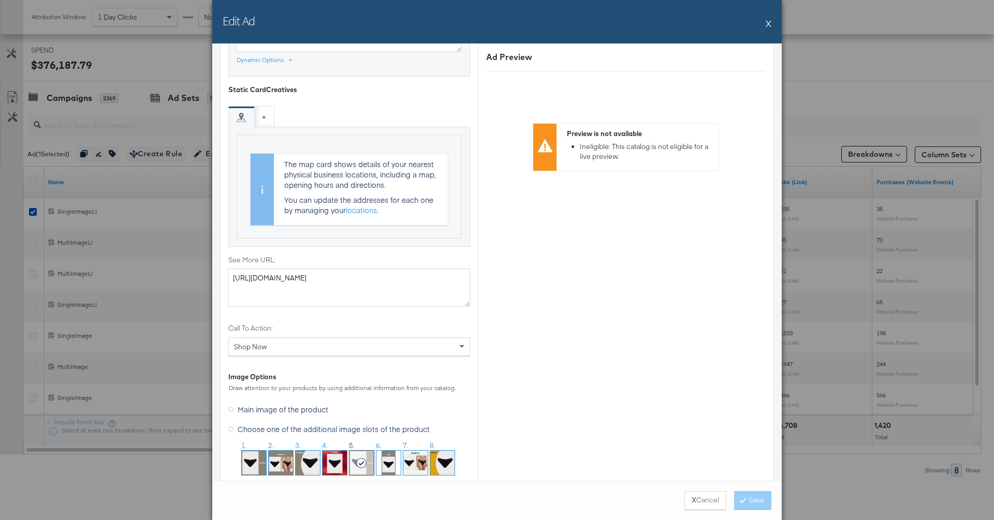
scroll to position [1102, 0]
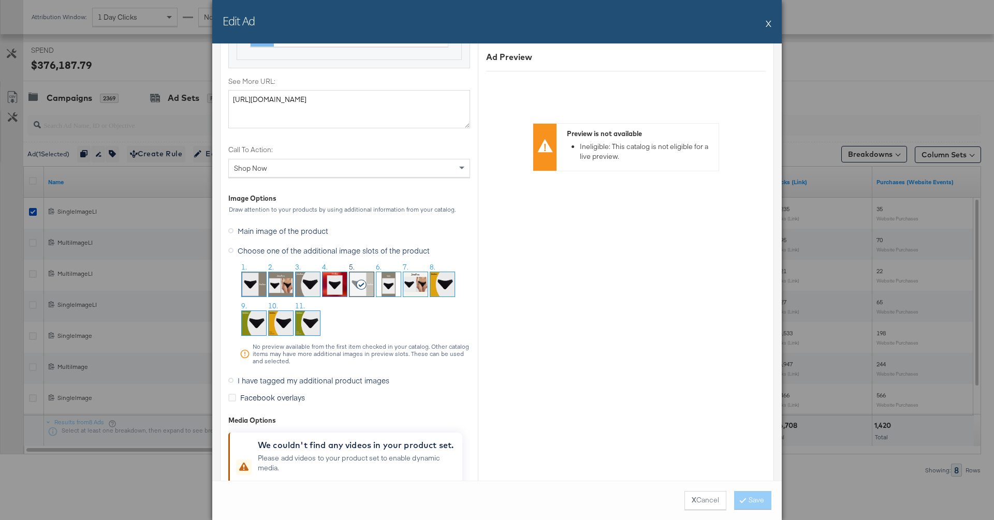
click at [764, 27] on div "Edit Ad X" at bounding box center [496, 21] width 569 height 43
click at [767, 25] on button "X" at bounding box center [768, 23] width 6 height 21
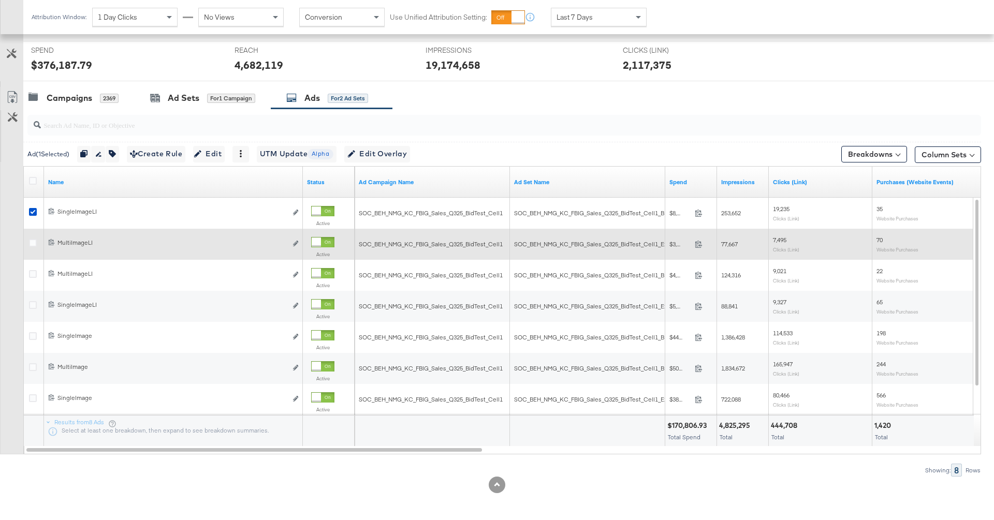
click at [300, 241] on div "6850793317145 MultiImageLI MultiImageLI Edit ad" at bounding box center [173, 243] width 259 height 19
click at [293, 241] on icon "link" at bounding box center [295, 244] width 5 height 6
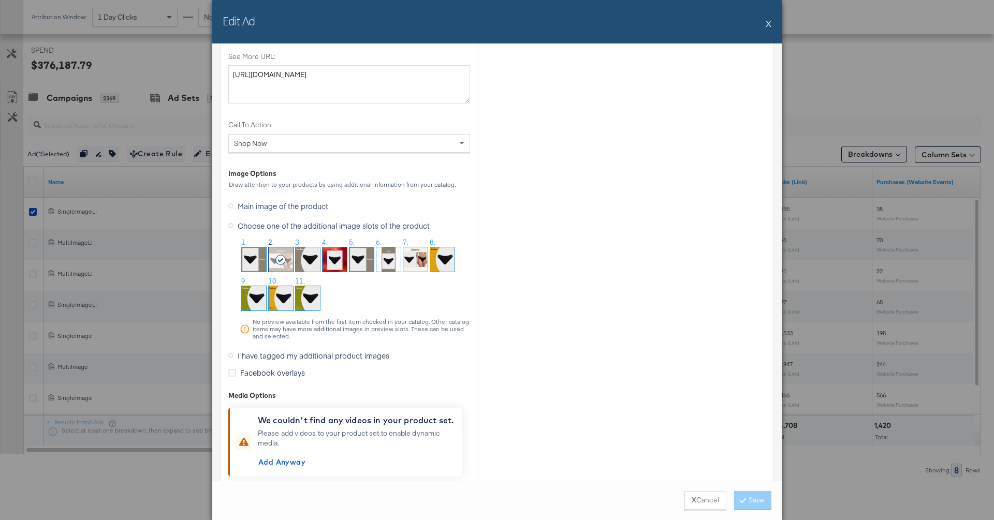
scroll to position [1132, 0]
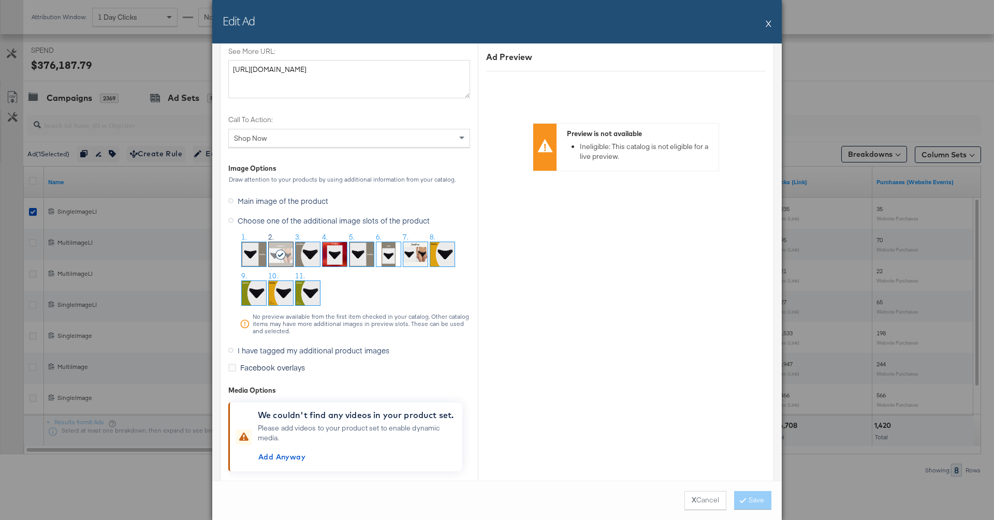
click at [771, 22] on button "X" at bounding box center [768, 23] width 6 height 21
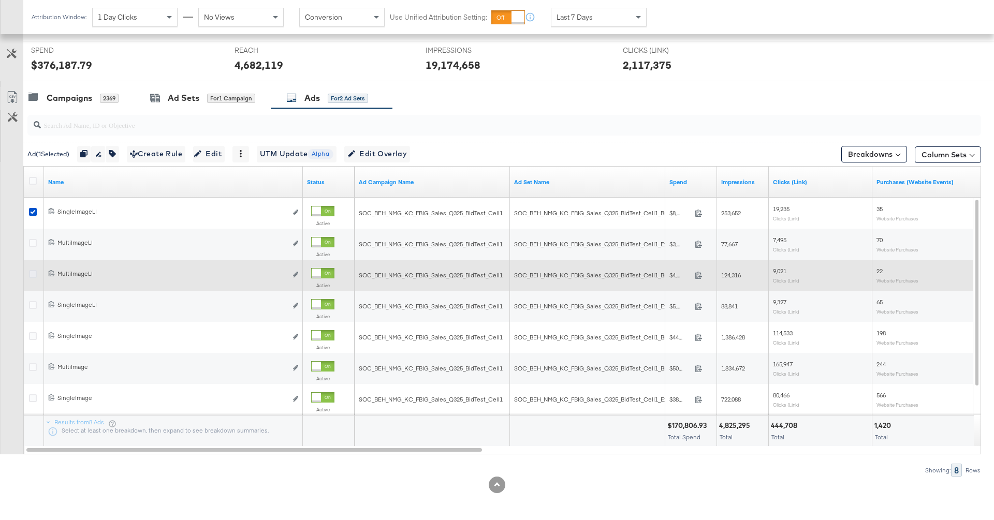
click at [33, 272] on icon at bounding box center [33, 274] width 8 height 8
click at [0, 0] on input "checkbox" at bounding box center [0, 0] width 0 height 0
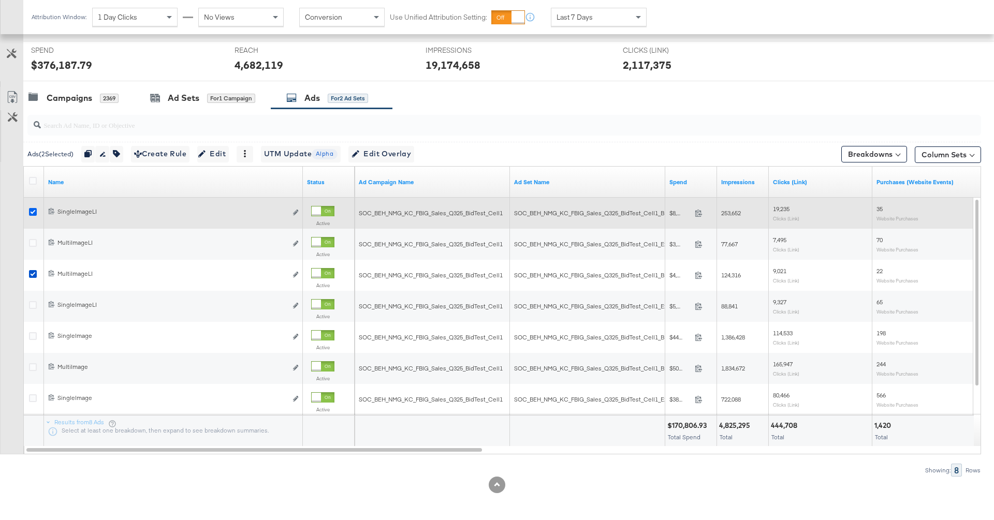
click at [35, 210] on icon at bounding box center [33, 212] width 8 height 8
click at [0, 0] on input "checkbox" at bounding box center [0, 0] width 0 height 0
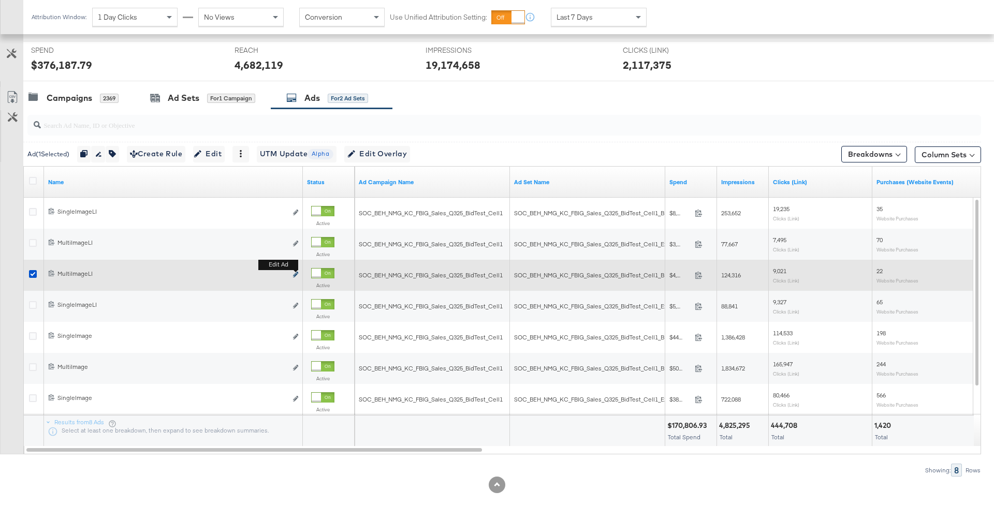
click at [297, 273] on icon "link" at bounding box center [295, 275] width 5 height 6
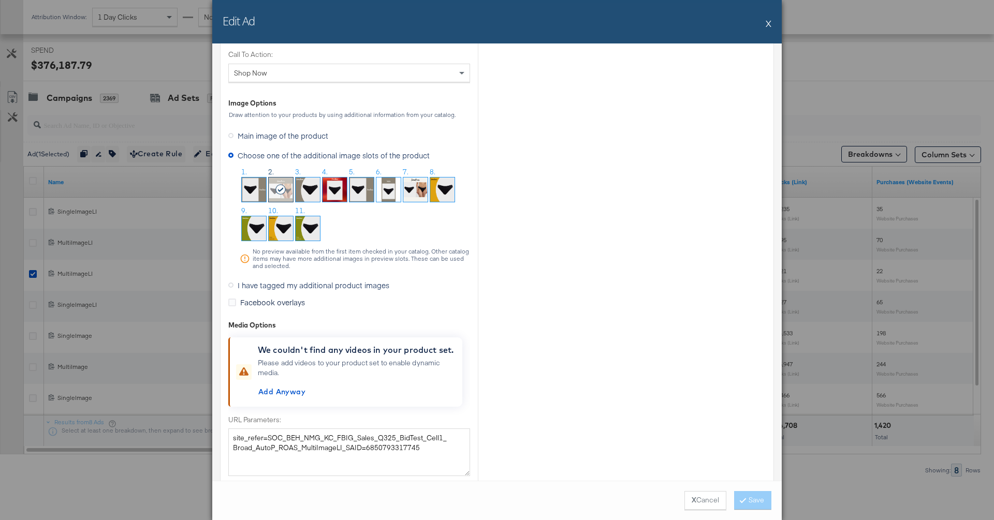
scroll to position [1218, 0]
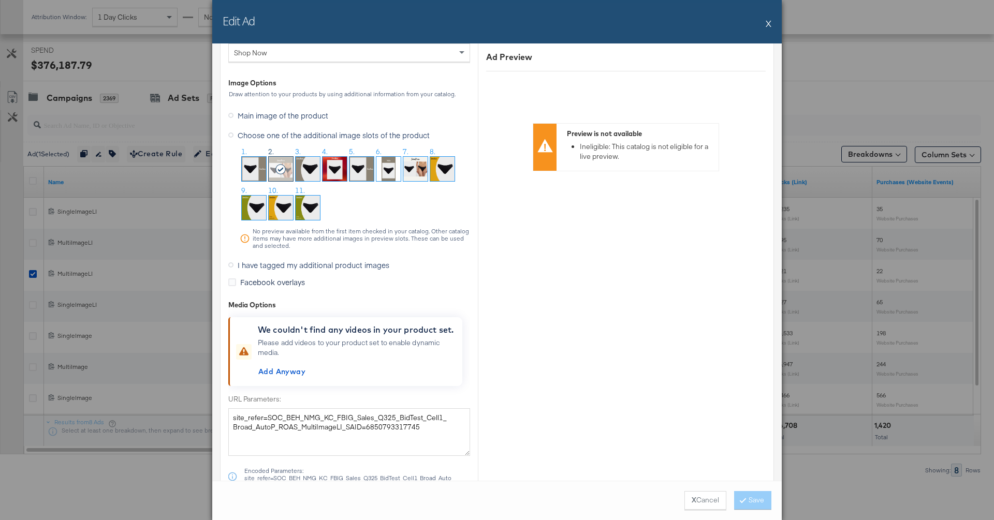
click at [766, 21] on button "X" at bounding box center [768, 23] width 6 height 21
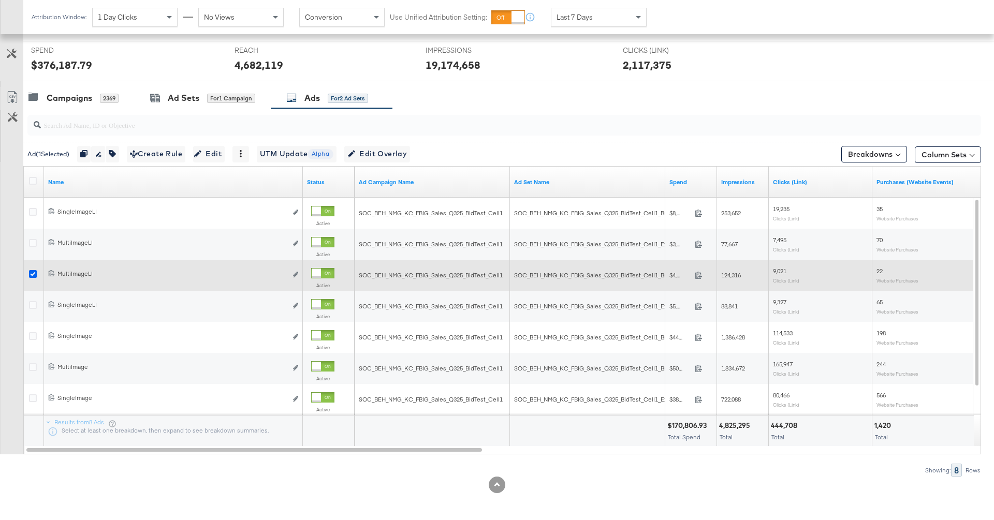
click at [34, 272] on icon at bounding box center [33, 274] width 8 height 8
click at [0, 0] on input "checkbox" at bounding box center [0, 0] width 0 height 0
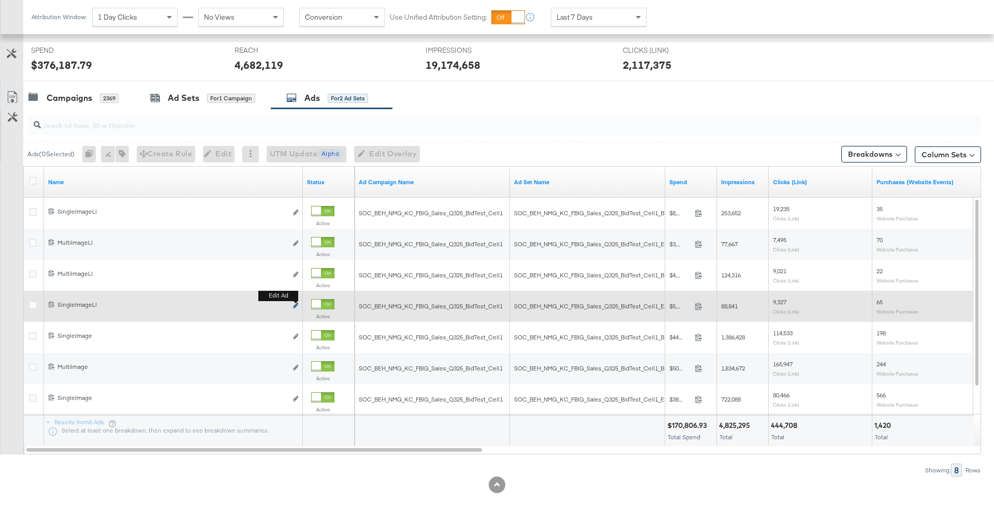
click at [296, 303] on icon "link" at bounding box center [295, 306] width 5 height 6
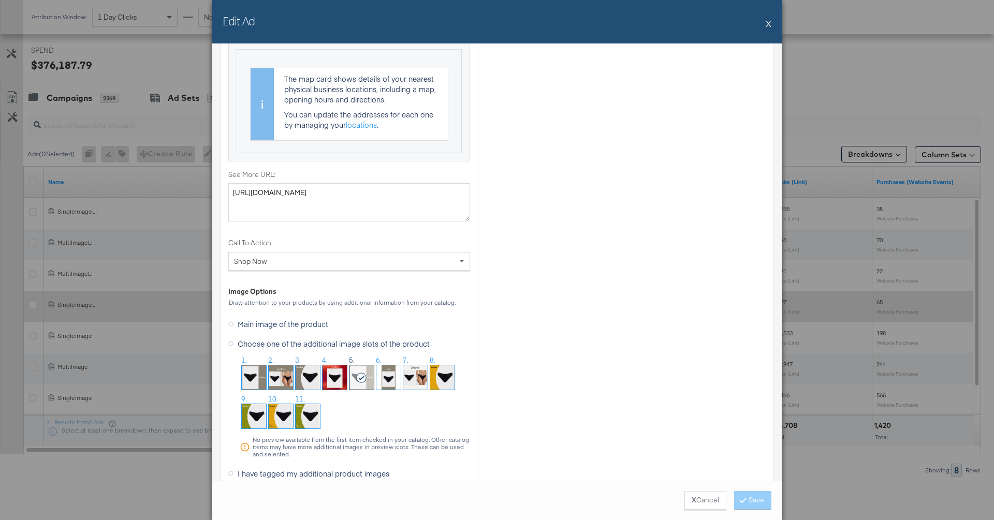
scroll to position [1024, 0]
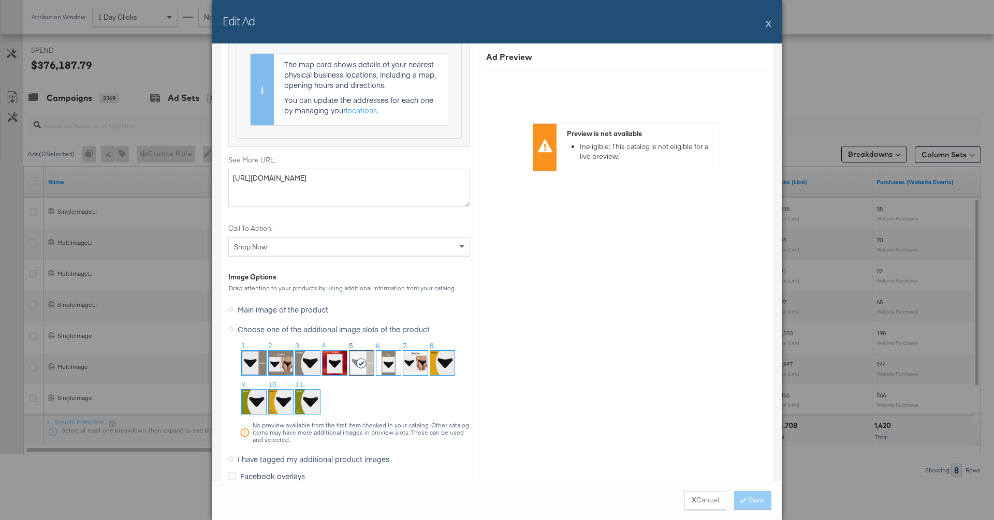
click at [768, 21] on button "X" at bounding box center [768, 23] width 6 height 21
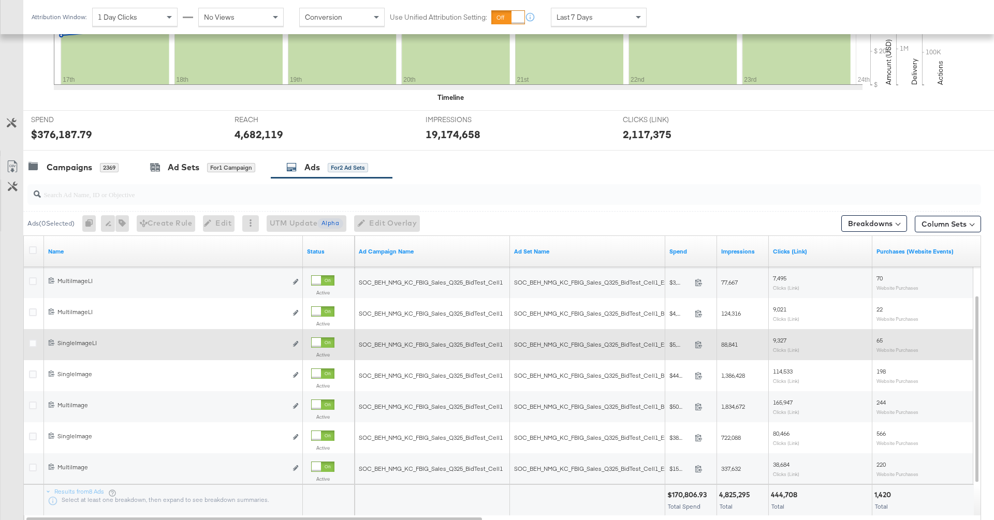
scroll to position [323, 0]
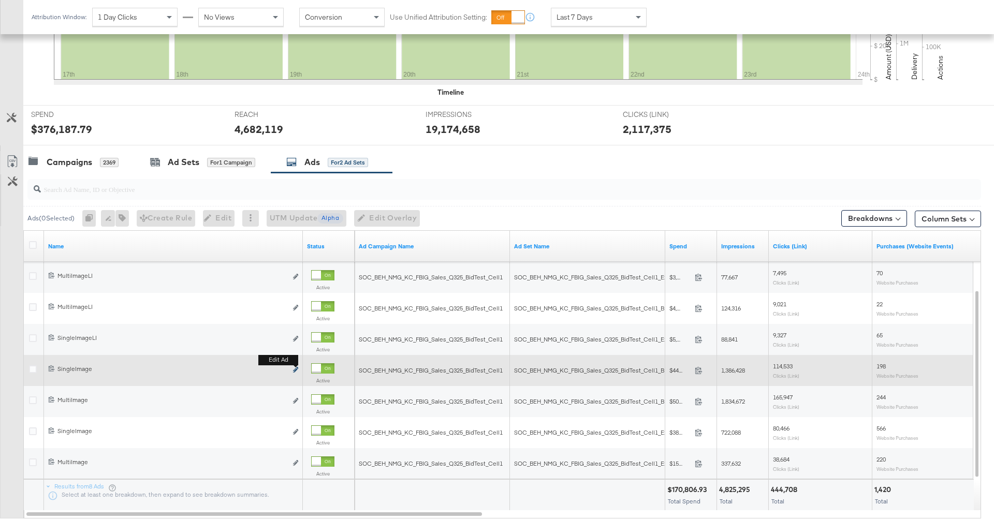
click at [294, 368] on icon "link" at bounding box center [295, 370] width 5 height 6
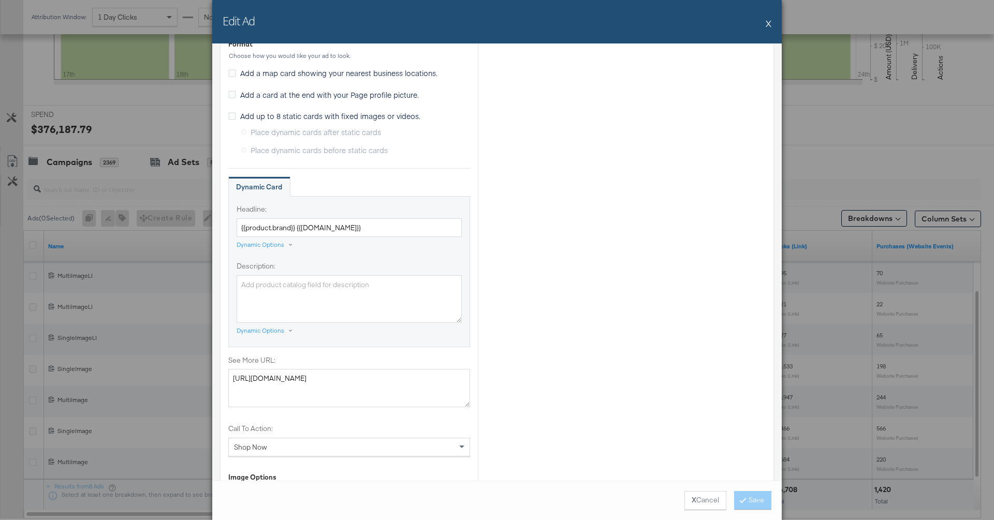
scroll to position [1127, 0]
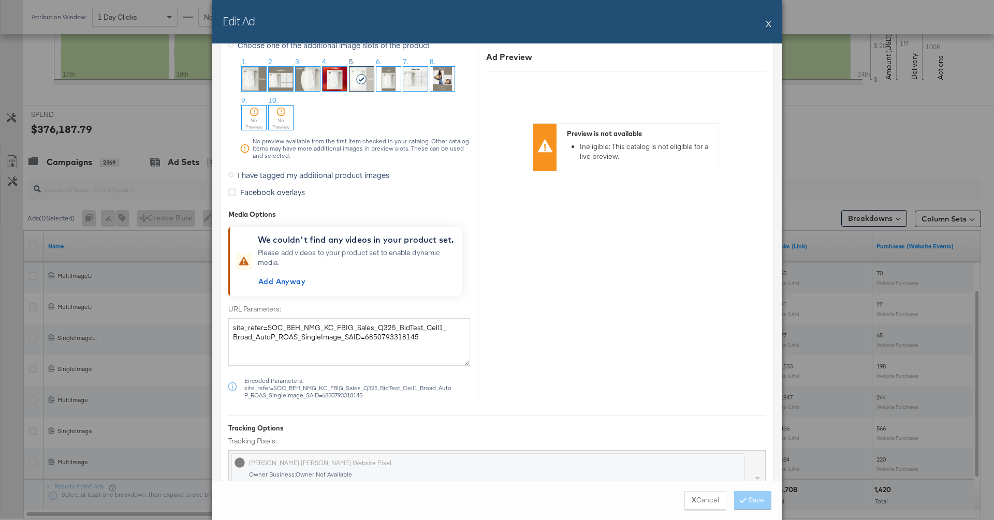
click at [768, 23] on button "X" at bounding box center [768, 23] width 6 height 21
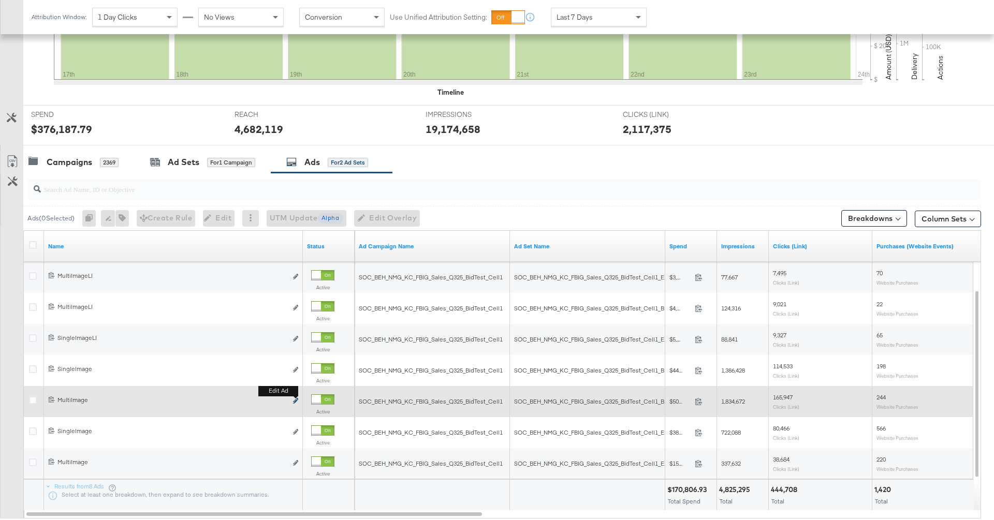
click at [295, 400] on icon "link" at bounding box center [295, 401] width 5 height 6
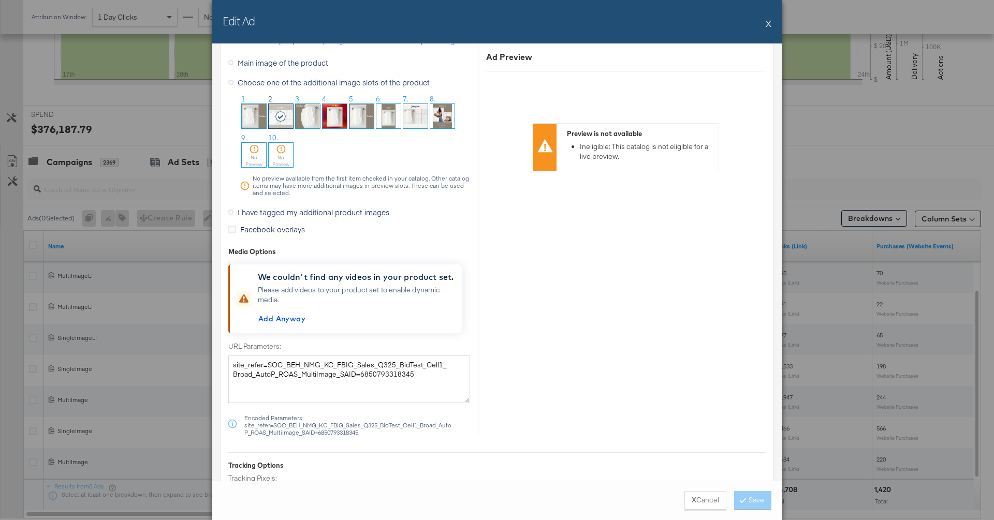
scroll to position [1090, 0]
click at [767, 24] on button "X" at bounding box center [768, 23] width 6 height 21
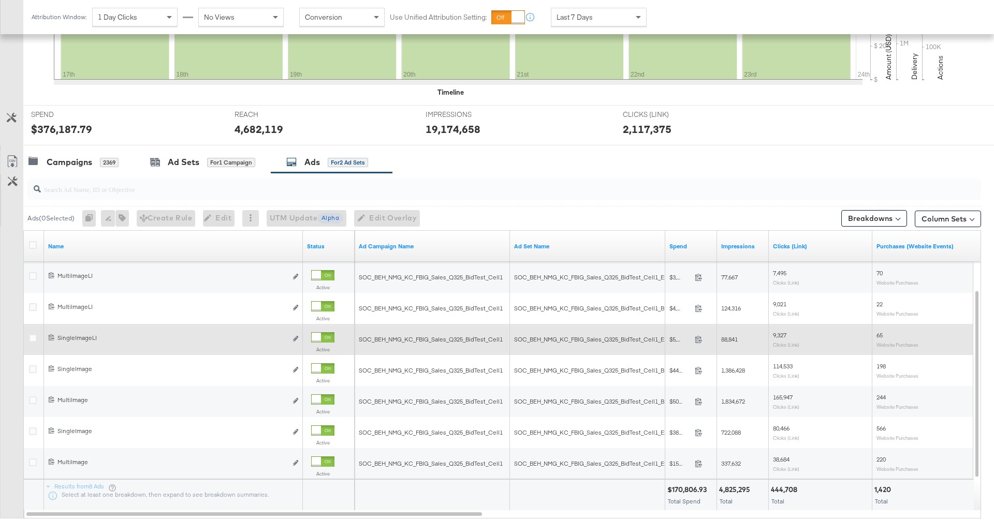
scroll to position [354, 0]
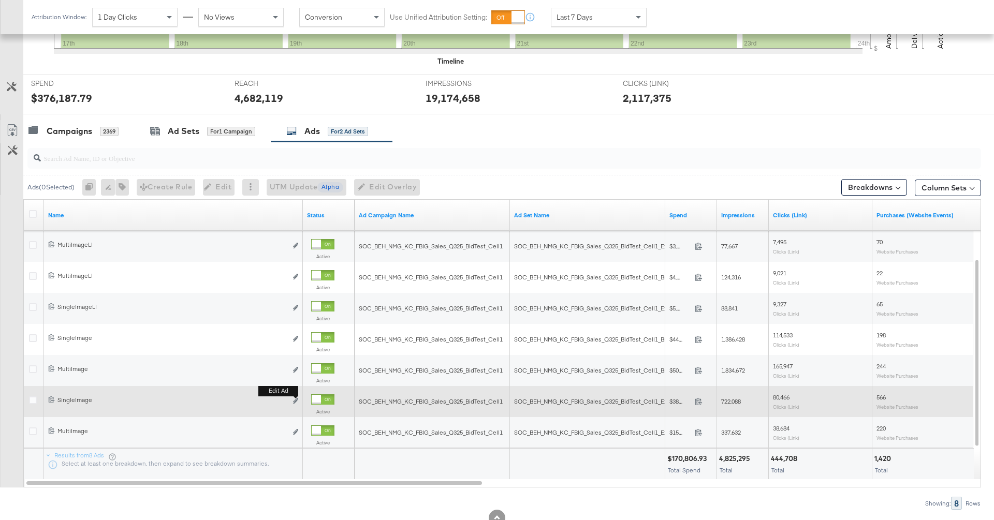
click at [298, 403] on button "Edit ad" at bounding box center [295, 401] width 6 height 11
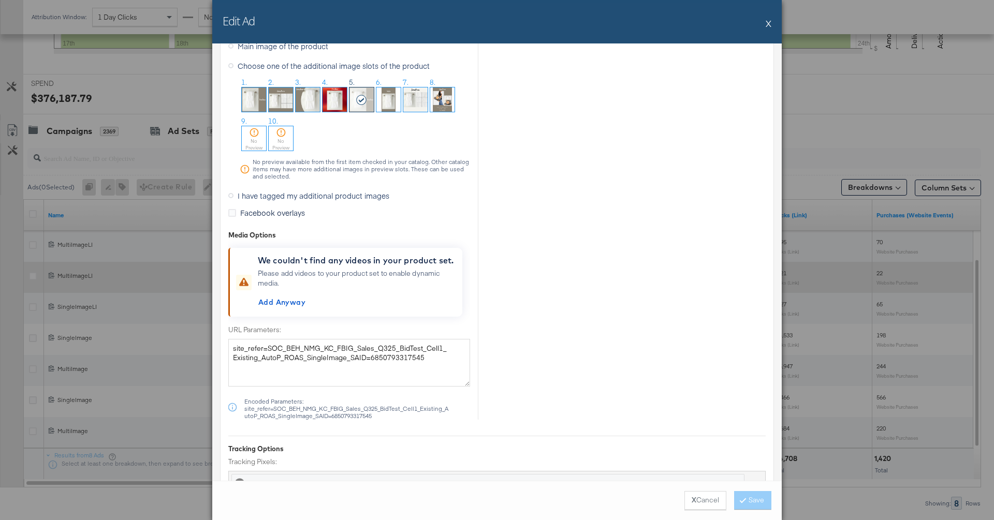
scroll to position [1144, 0]
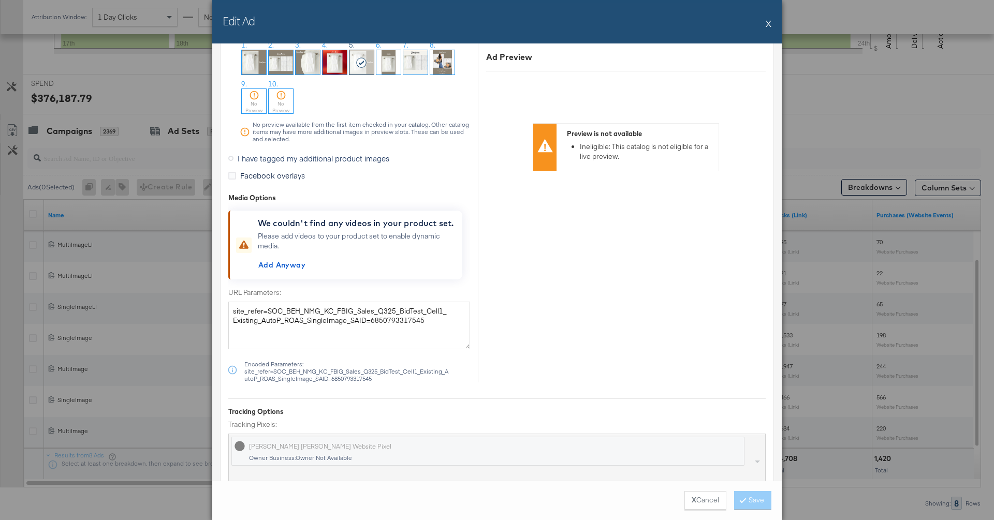
click at [766, 24] on button "X" at bounding box center [768, 23] width 6 height 21
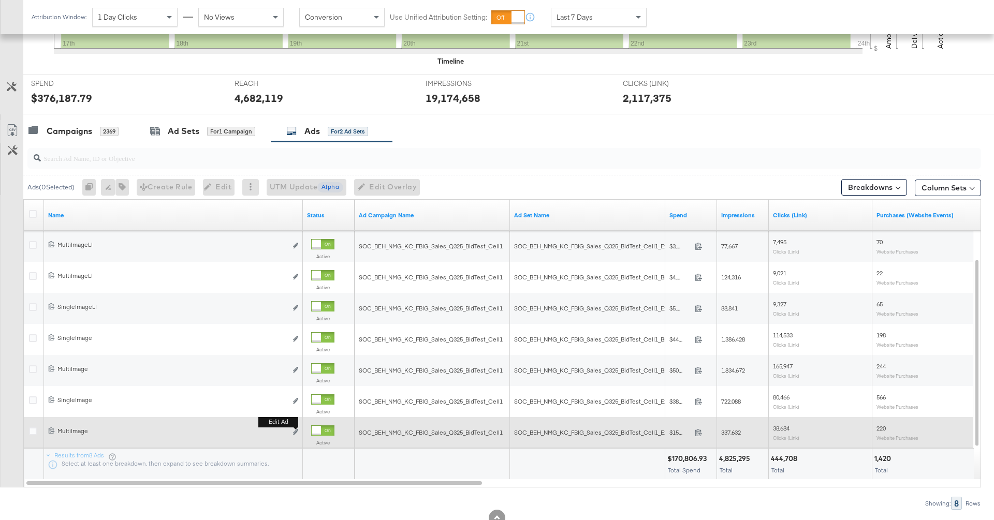
click at [295, 427] on button "Edit ad" at bounding box center [295, 432] width 6 height 11
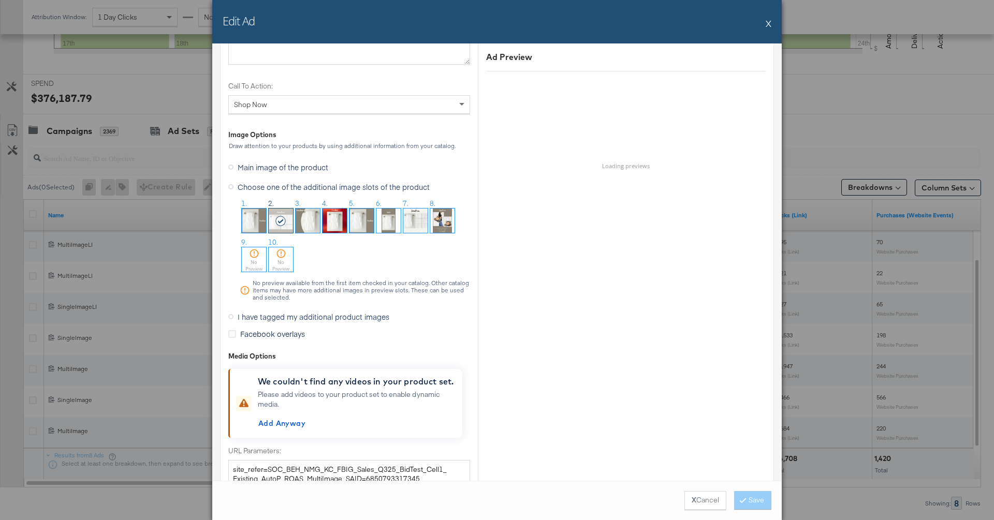
scroll to position [986, 0]
click at [768, 23] on button "X" at bounding box center [768, 23] width 6 height 21
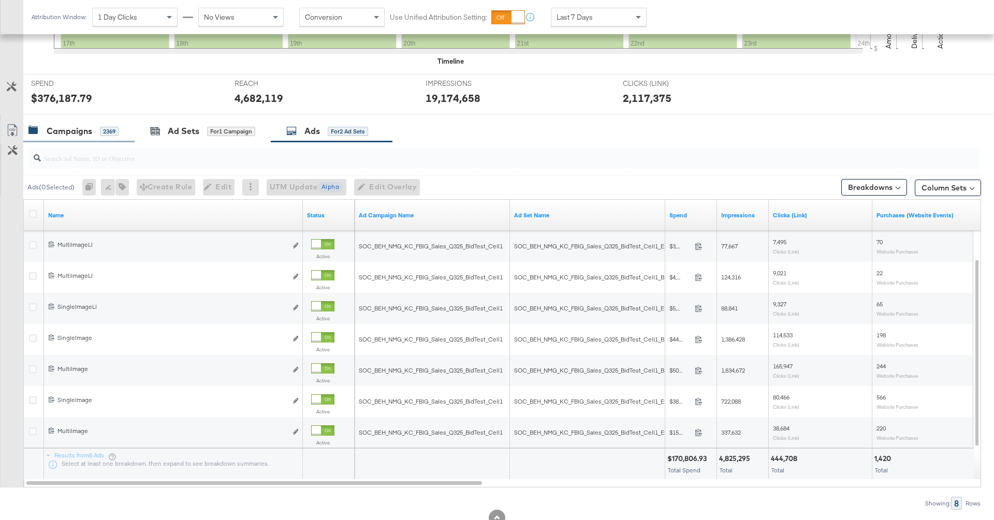
click at [105, 129] on div "2369" at bounding box center [109, 131] width 19 height 9
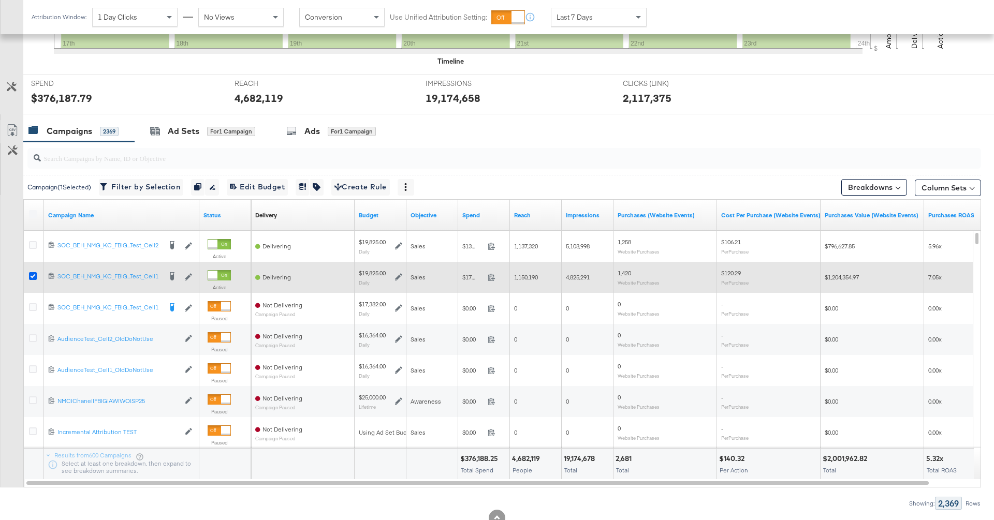
click at [33, 275] on icon at bounding box center [33, 276] width 8 height 8
click at [0, 0] on input "checkbox" at bounding box center [0, 0] width 0 height 0
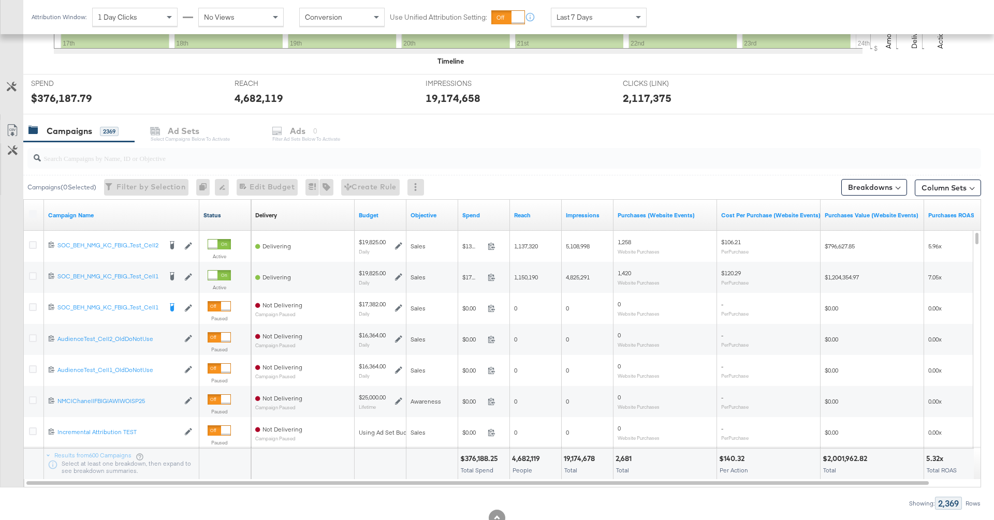
click at [218, 211] on link "Status" at bounding box center [224, 215] width 43 height 8
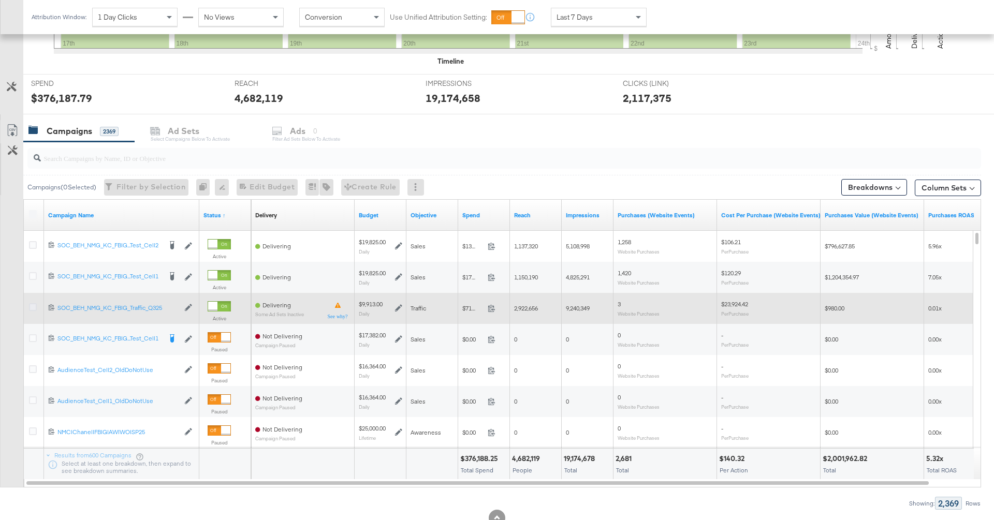
click at [34, 304] on icon at bounding box center [33, 307] width 8 height 8
click at [0, 0] on input "checkbox" at bounding box center [0, 0] width 0 height 0
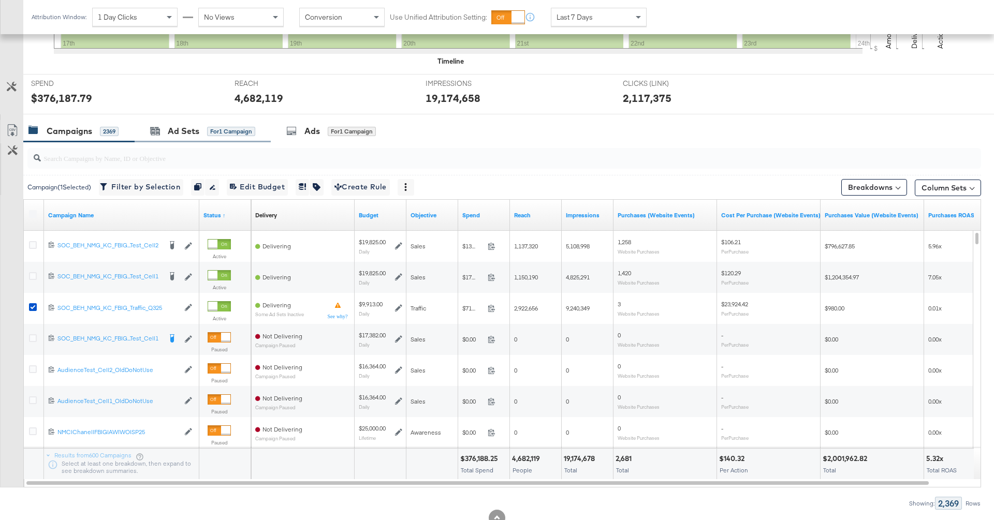
click at [232, 138] on div "Ad Sets for 1 Campaign" at bounding box center [203, 131] width 136 height 22
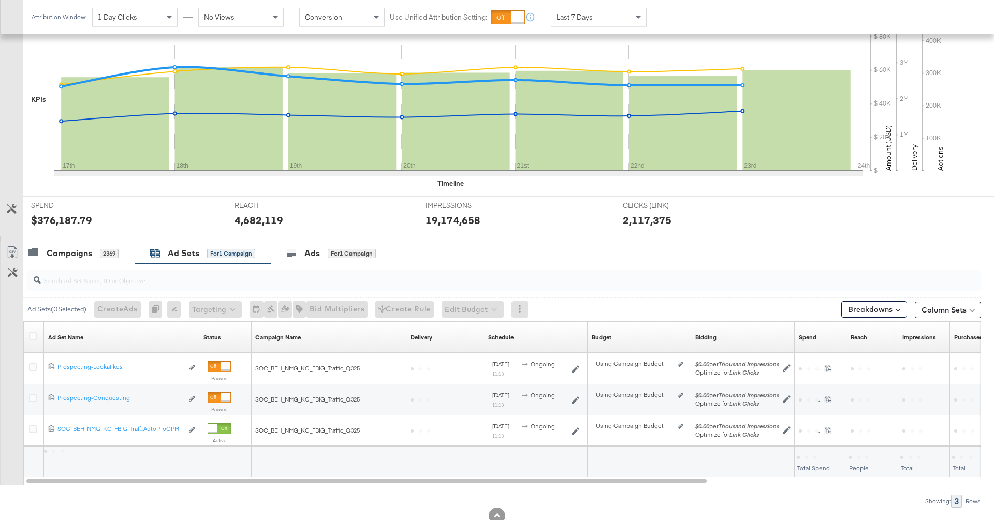
scroll to position [263, 0]
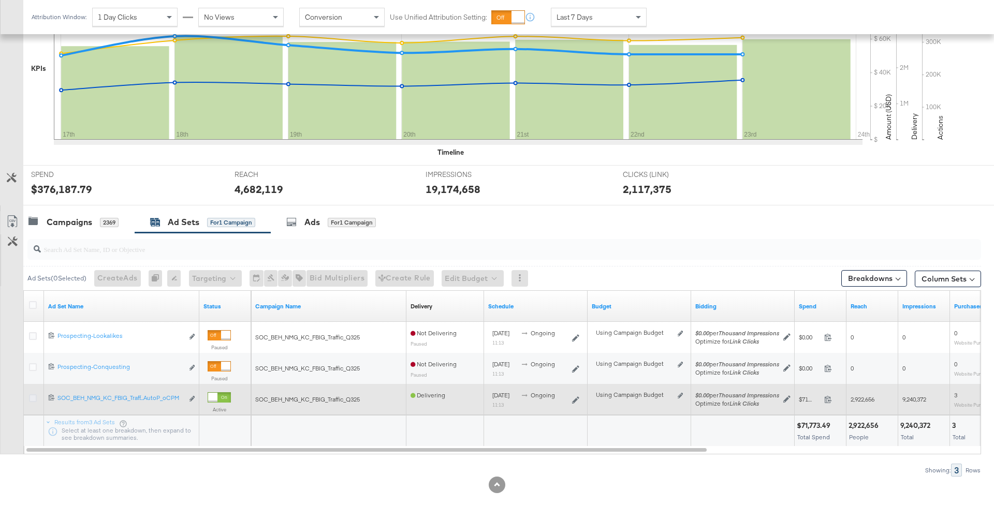
click at [34, 396] on icon at bounding box center [33, 398] width 8 height 8
click at [0, 0] on input "checkbox" at bounding box center [0, 0] width 0 height 0
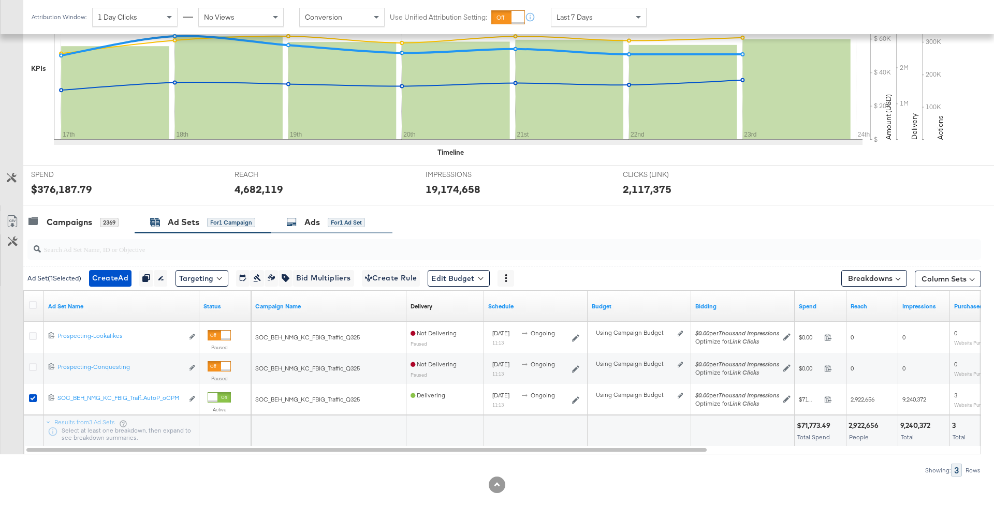
click at [332, 221] on div "for 1 Ad Set" at bounding box center [346, 222] width 37 height 9
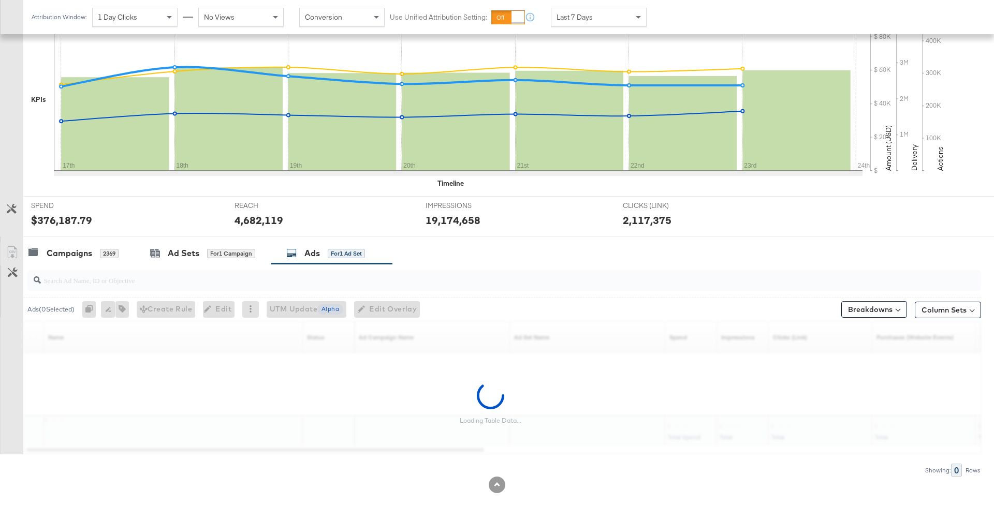
scroll to position [354, 0]
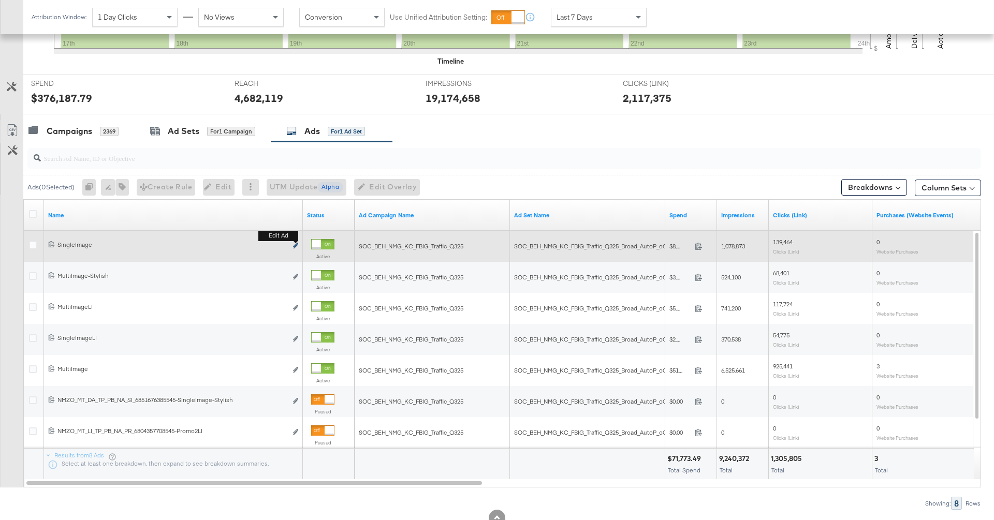
click at [296, 243] on icon "link" at bounding box center [295, 246] width 5 height 6
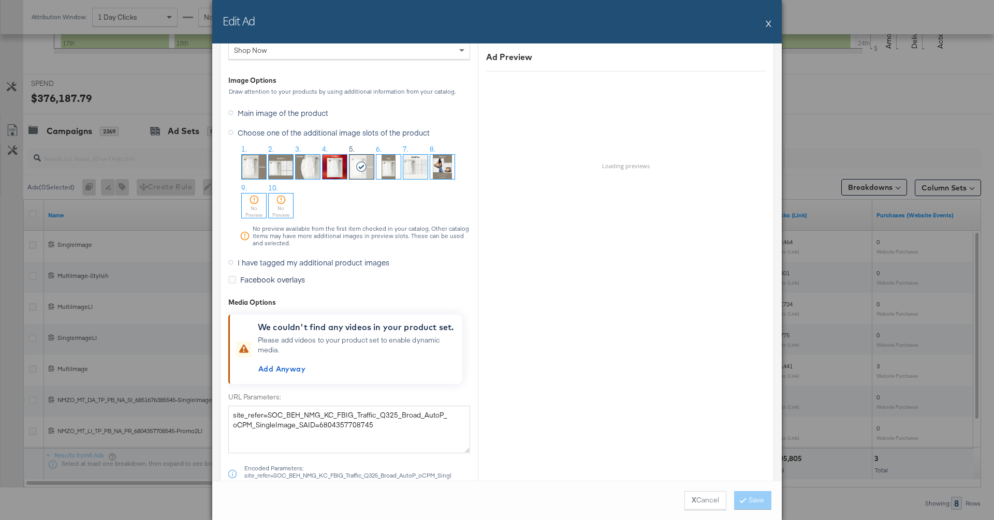
scroll to position [861, 0]
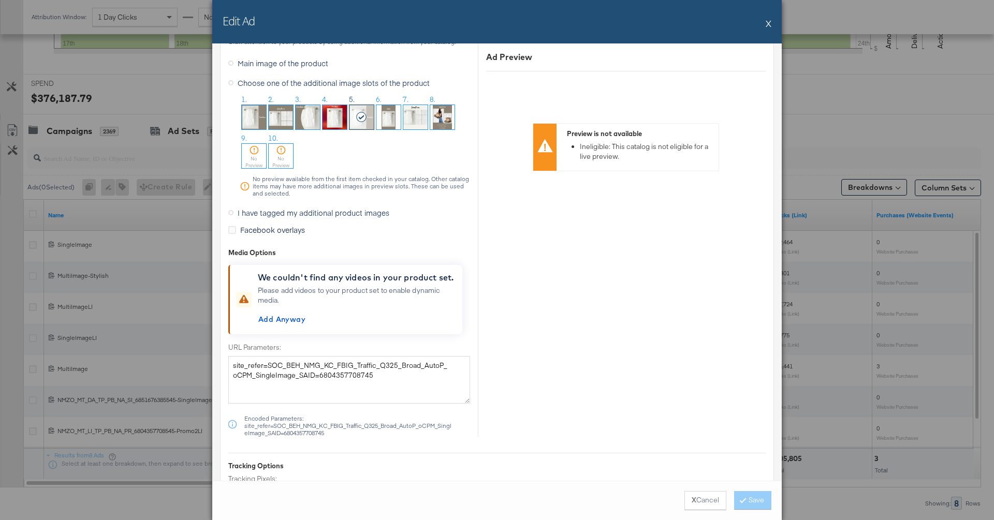
click at [768, 23] on button "X" at bounding box center [768, 23] width 6 height 21
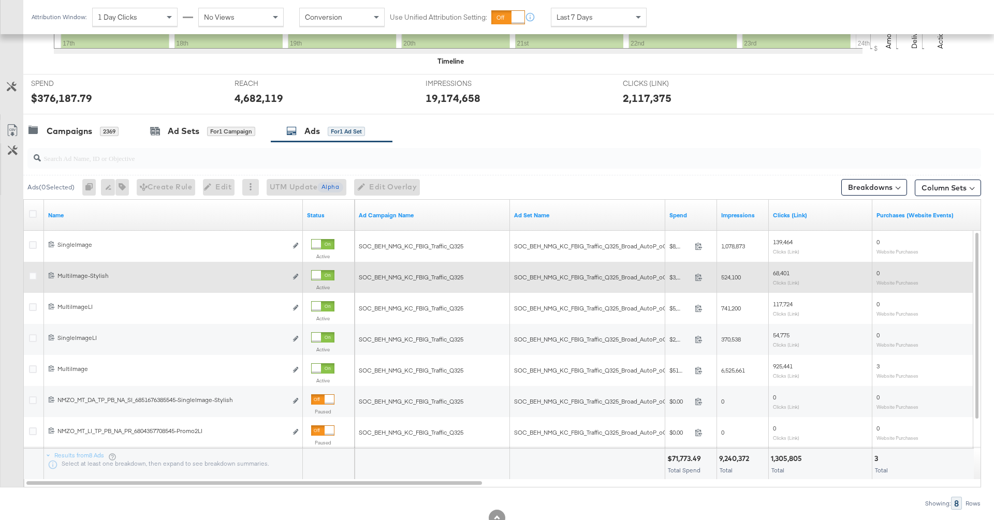
click at [299, 275] on div "6851676385345 MultiImage-Stylish MultiImage-Stylish Edit ad" at bounding box center [173, 277] width 259 height 19
click at [297, 275] on icon "link" at bounding box center [295, 277] width 5 height 6
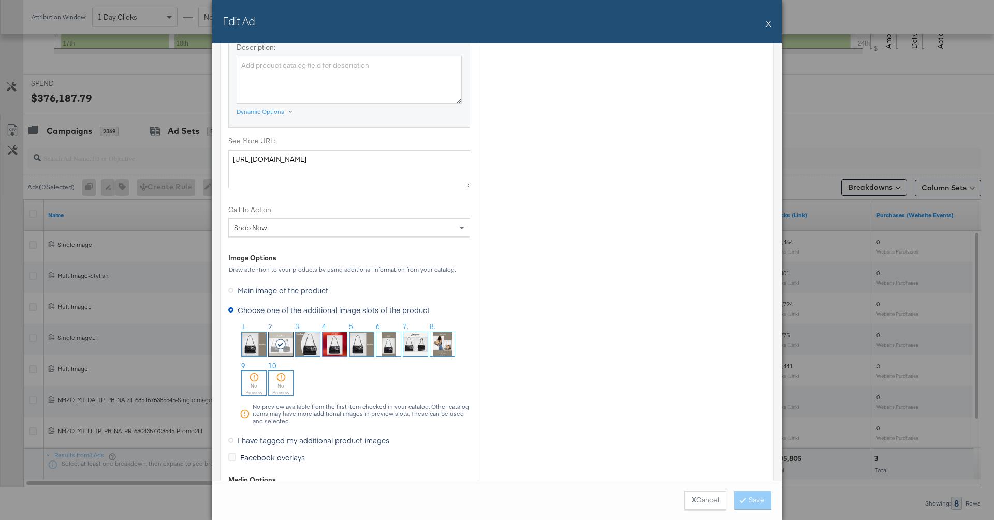
scroll to position [713, 0]
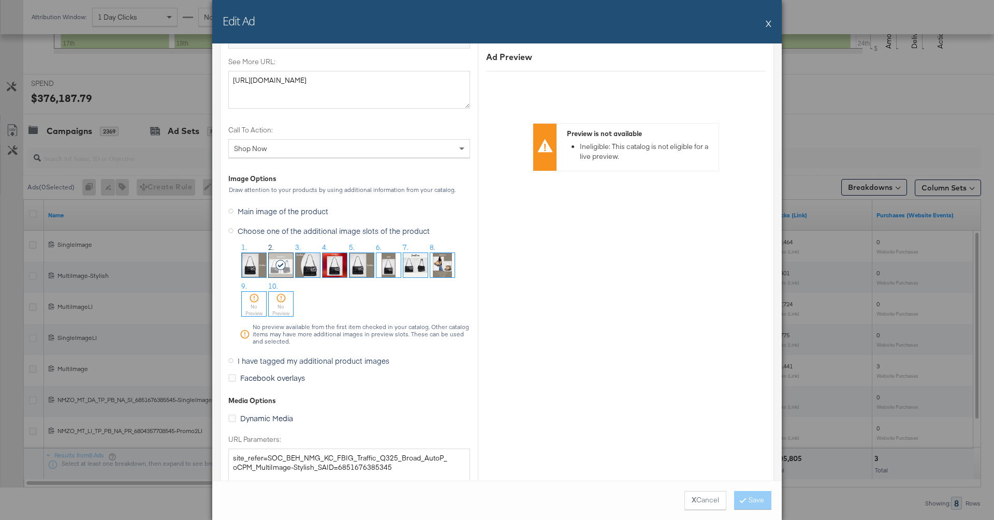
click at [767, 25] on button "X" at bounding box center [768, 23] width 6 height 21
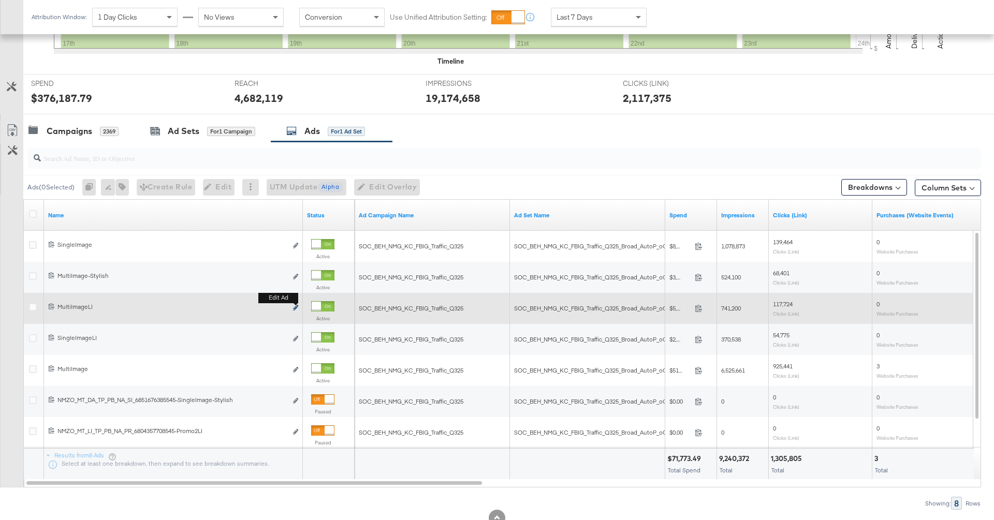
click at [293, 305] on icon "link" at bounding box center [295, 308] width 5 height 6
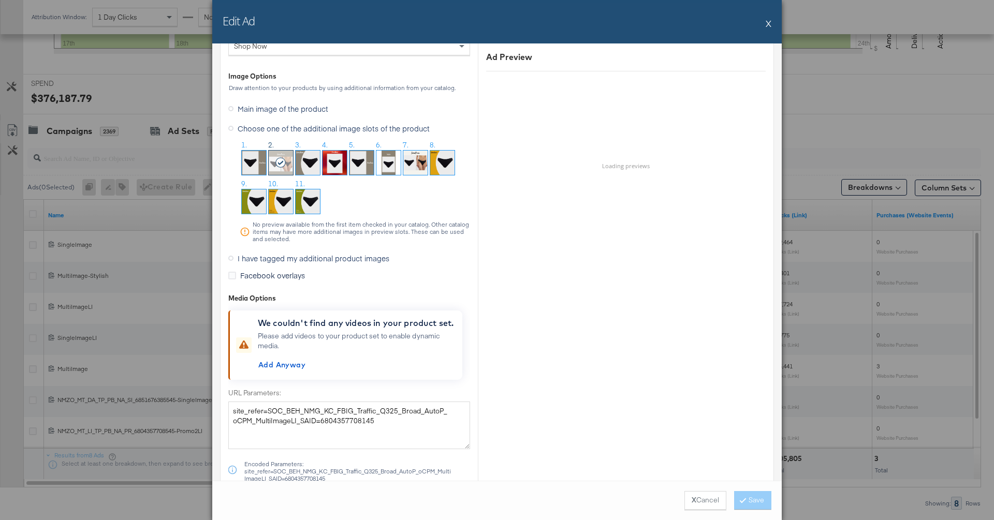
scroll to position [997, 0]
click at [768, 24] on button "X" at bounding box center [768, 23] width 6 height 21
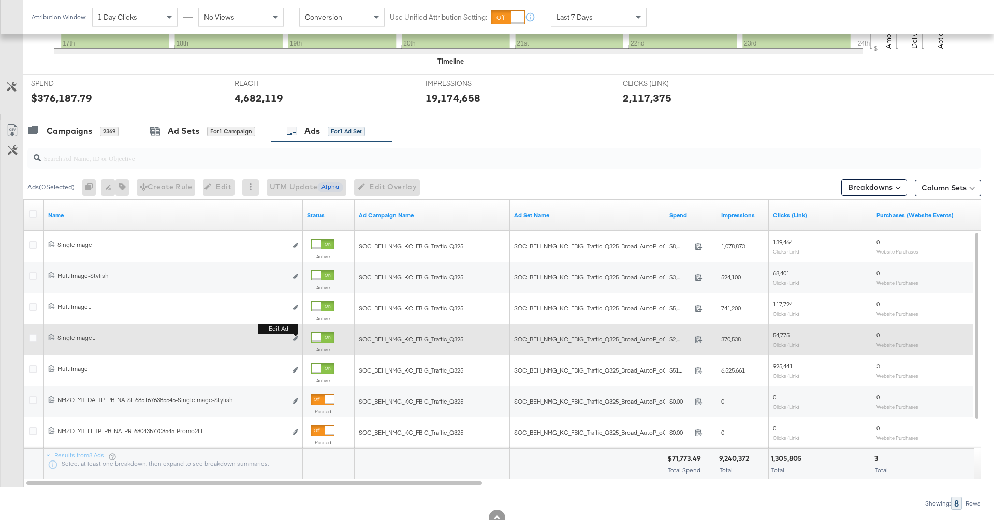
click at [296, 335] on button "Edit ad" at bounding box center [295, 339] width 6 height 11
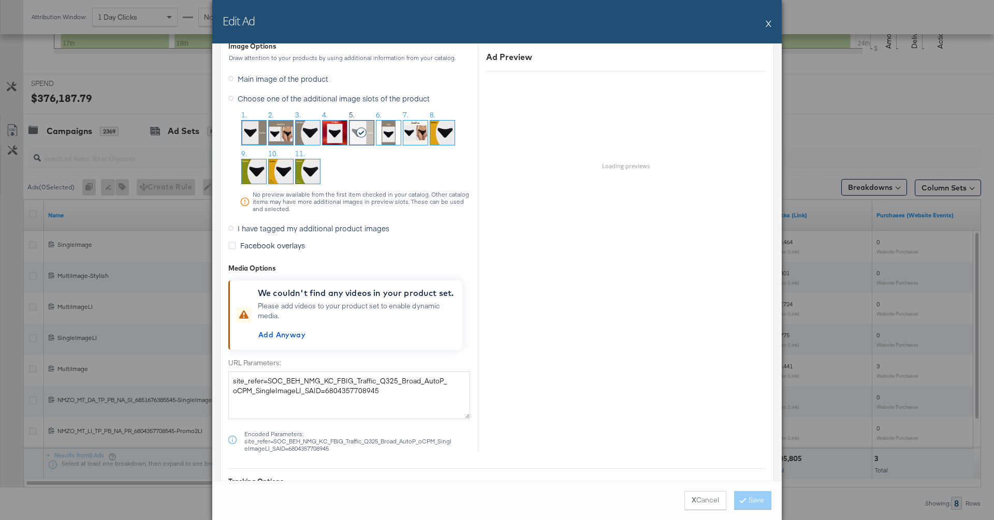
scroll to position [1028, 0]
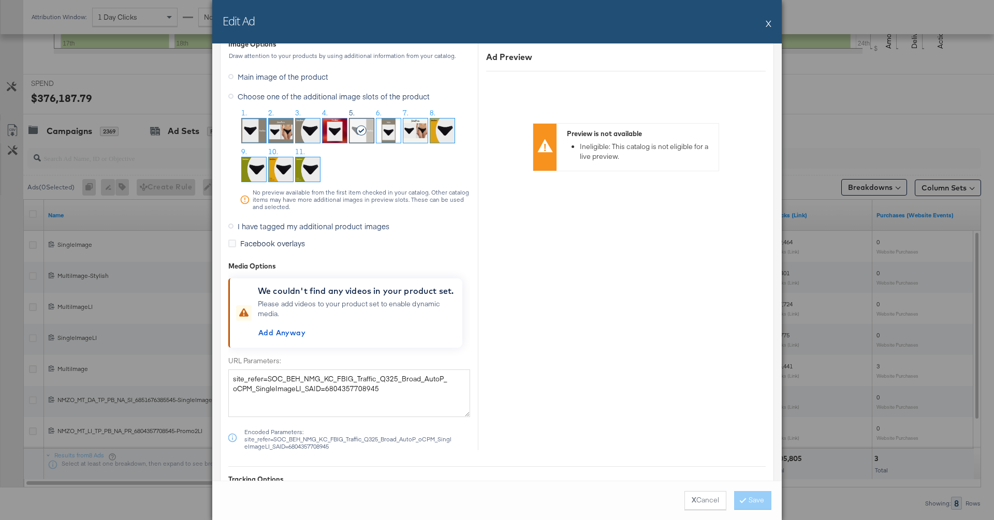
click at [764, 23] on div "Edit Ad X" at bounding box center [496, 21] width 569 height 43
click at [770, 27] on button "X" at bounding box center [768, 23] width 6 height 21
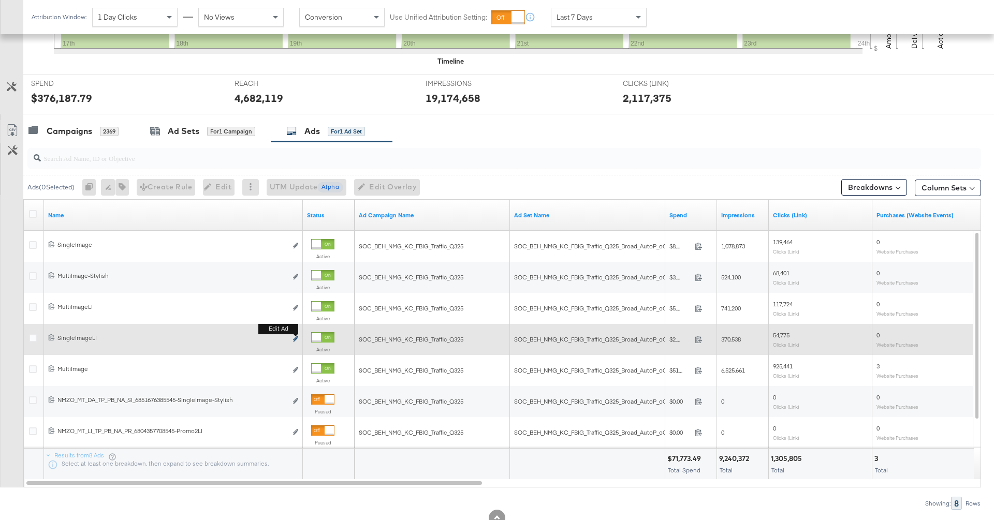
click at [294, 339] on icon "link" at bounding box center [295, 339] width 5 height 6
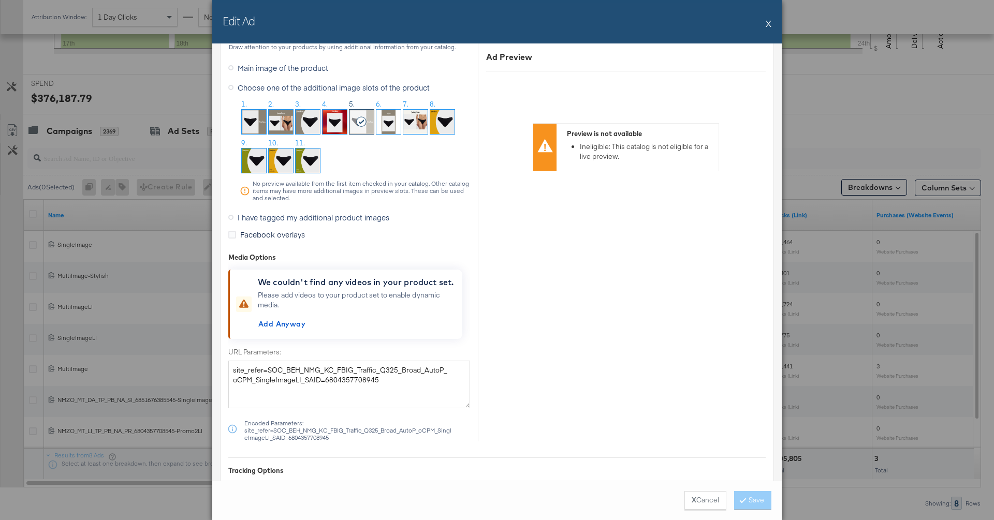
scroll to position [1039, 0]
click at [768, 25] on button "X" at bounding box center [768, 23] width 6 height 21
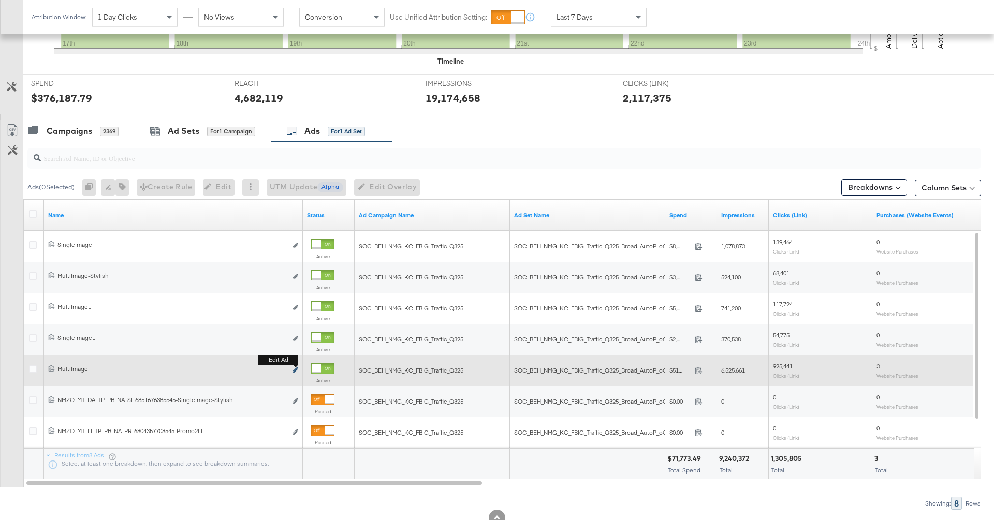
click at [294, 365] on button "Edit ad" at bounding box center [295, 370] width 6 height 11
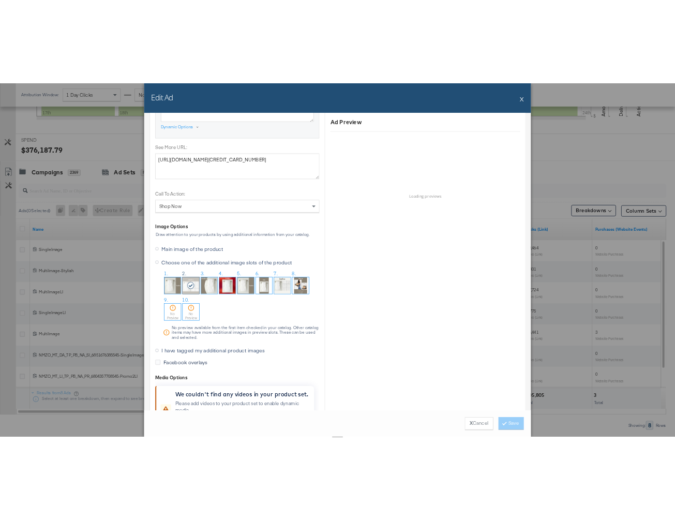
scroll to position [732, 0]
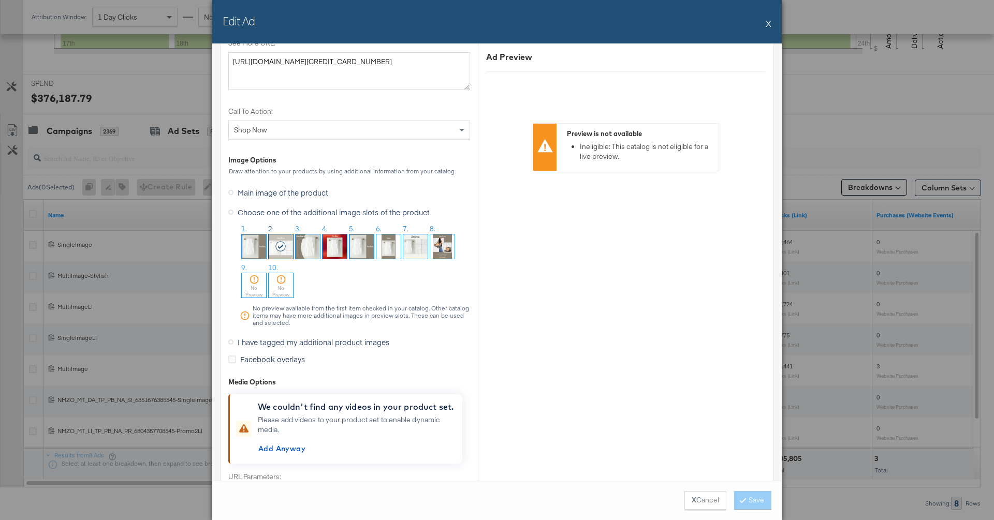
click at [769, 23] on button "X" at bounding box center [768, 23] width 6 height 21
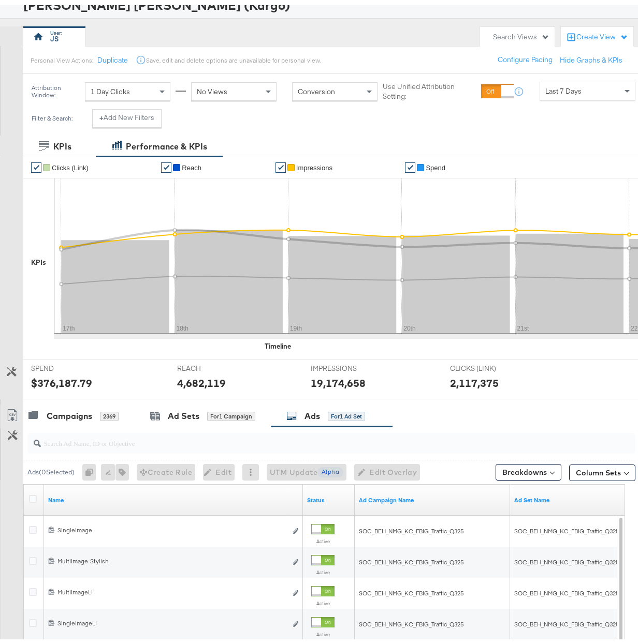
scroll to position [0, 0]
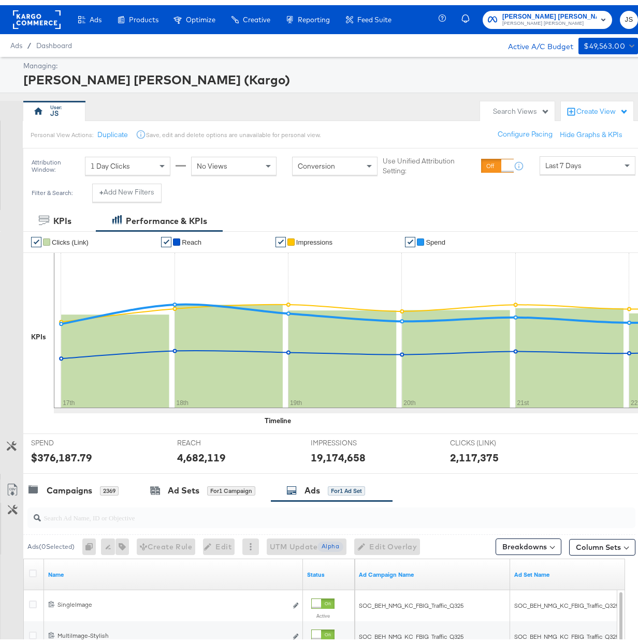
click at [41, 12] on rect at bounding box center [37, 14] width 48 height 19
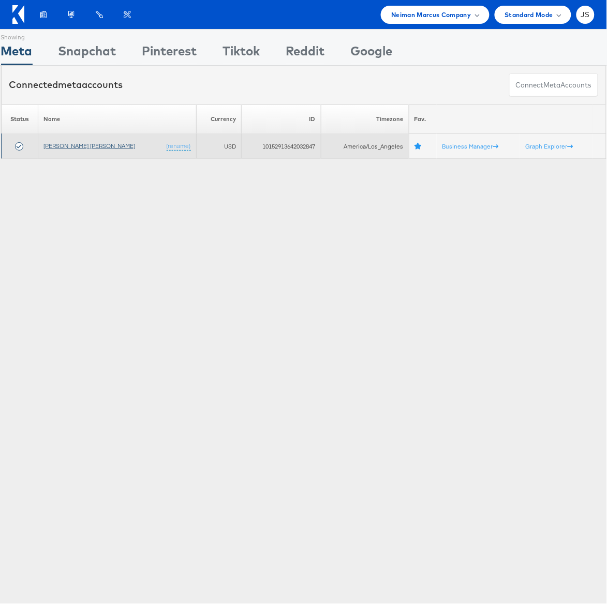
click at [72, 148] on link "[PERSON_NAME] [PERSON_NAME]" at bounding box center [89, 146] width 92 height 8
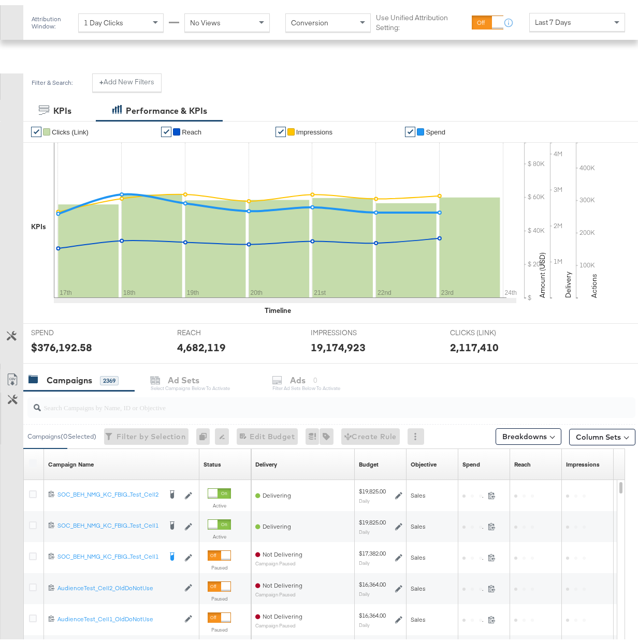
scroll to position [263, 0]
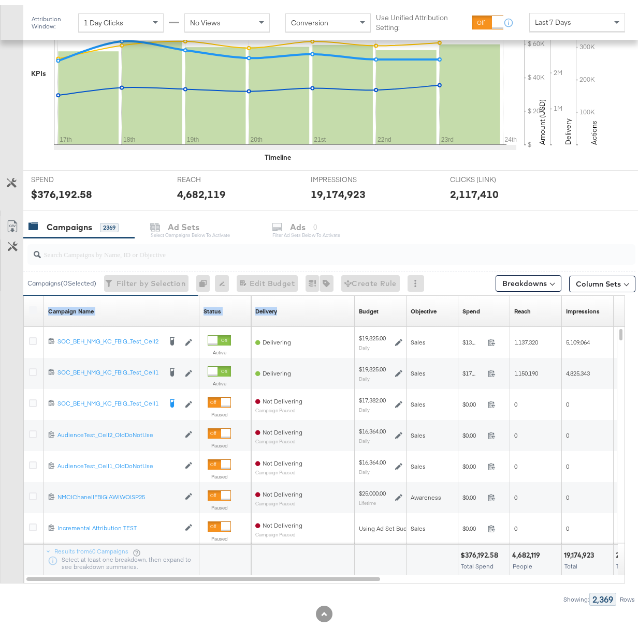
drag, startPoint x: 198, startPoint y: 303, endPoint x: 325, endPoint y: 305, distance: 126.8
click at [24, 291] on div "Campaign Name Sorting Unavailable Status Sorting Unavailable Delivery Sorting U…" at bounding box center [24, 291] width 0 height 0
click at [219, 305] on div "Status" at bounding box center [212, 306] width 18 height 8
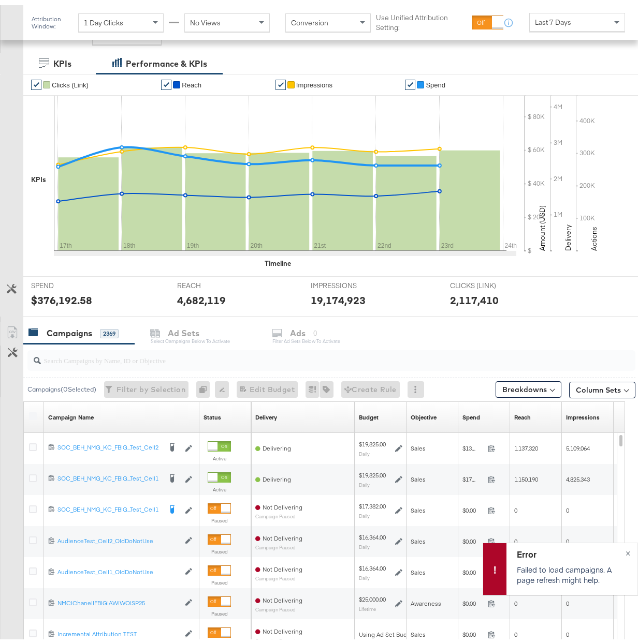
scroll to position [267, 0]
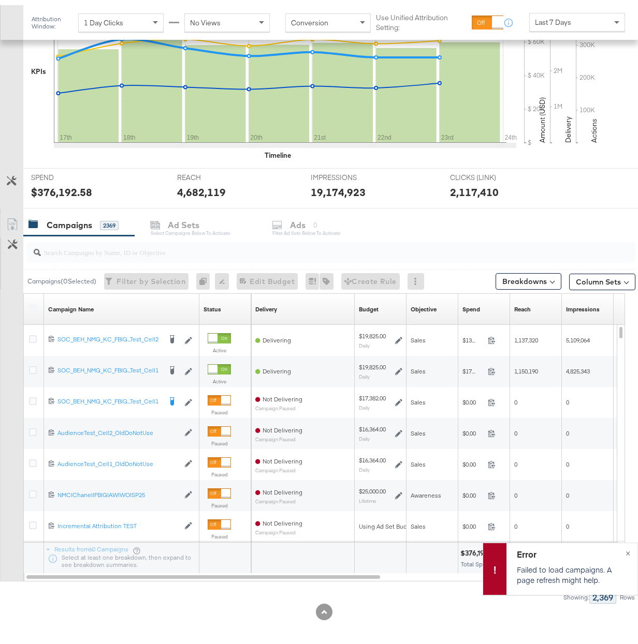
click at [212, 309] on div "Status Sorting Unavailable" at bounding box center [225, 304] width 52 height 17
click at [185, 218] on div "Campaigns 2369 Ad Sets Select Campaigns below to activate Ads 0 Filter Ad Sets …" at bounding box center [335, 220] width 625 height 22
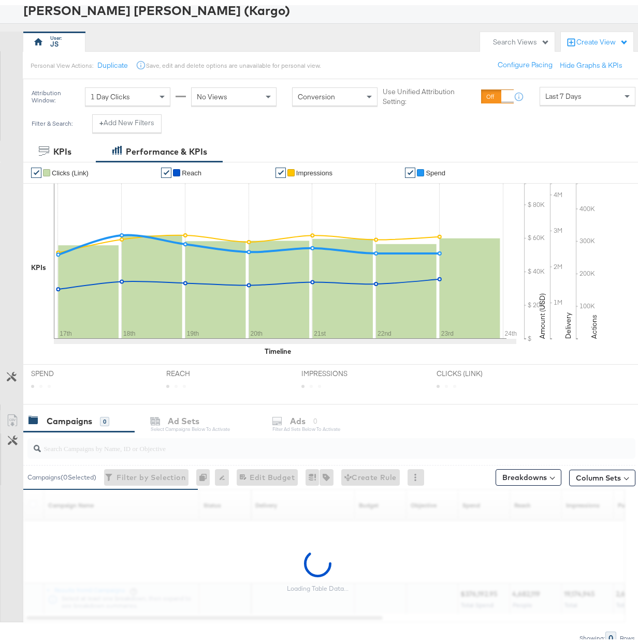
scroll to position [112, 0]
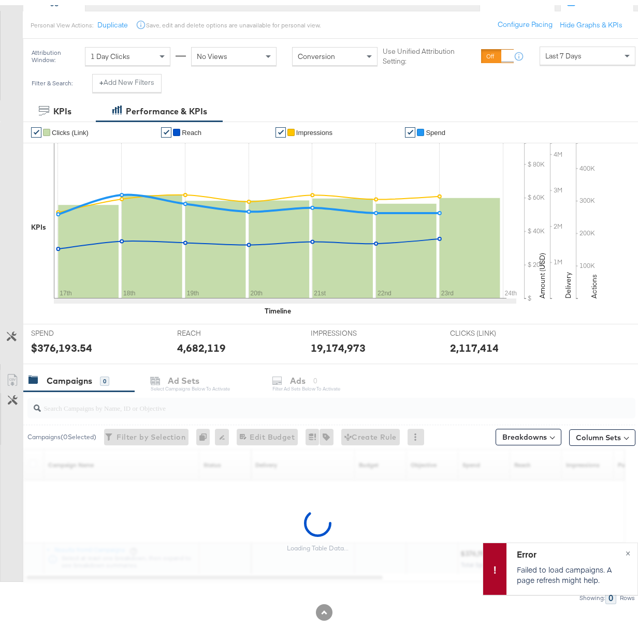
scroll to position [112, 0]
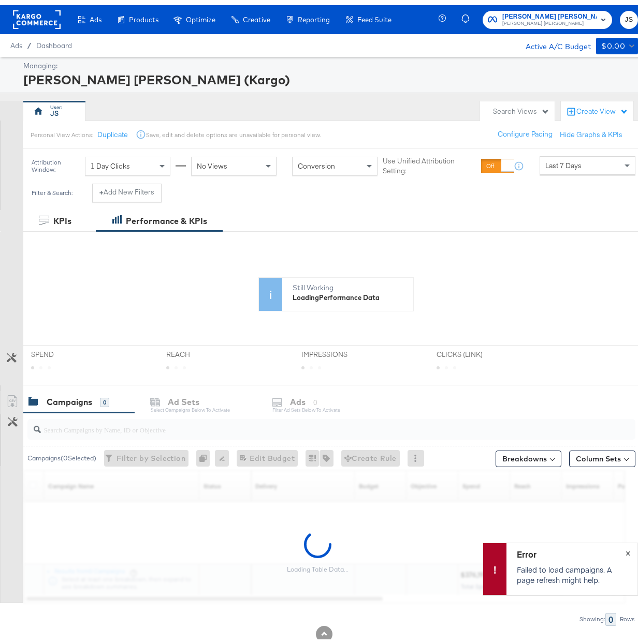
click at [625, 547] on span "×" at bounding box center [627, 547] width 5 height 12
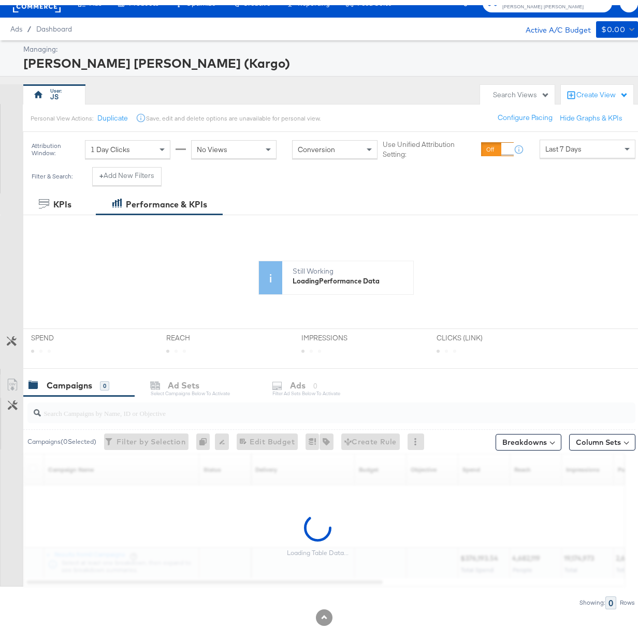
scroll to position [23, 0]
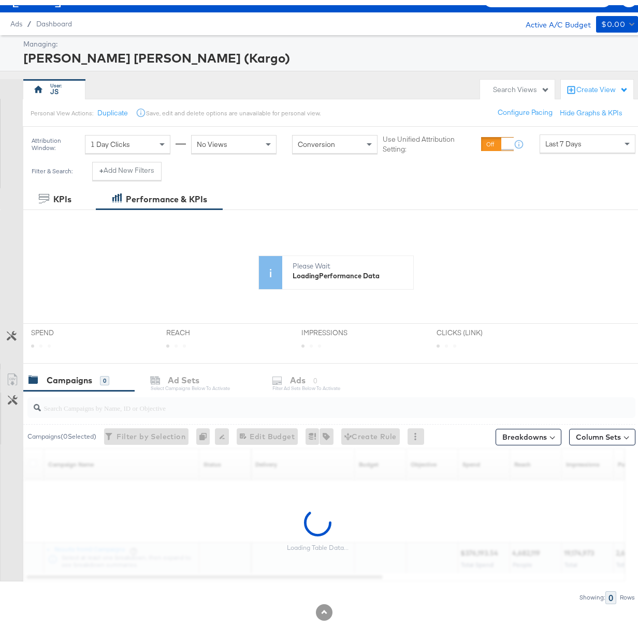
click at [252, 142] on div "No Views" at bounding box center [233, 139] width 84 height 18
click at [252, 143] on div "No Views" at bounding box center [233, 139] width 84 height 18
click at [345, 161] on div "Filter & Search: + Add New Filters" at bounding box center [324, 170] width 648 height 26
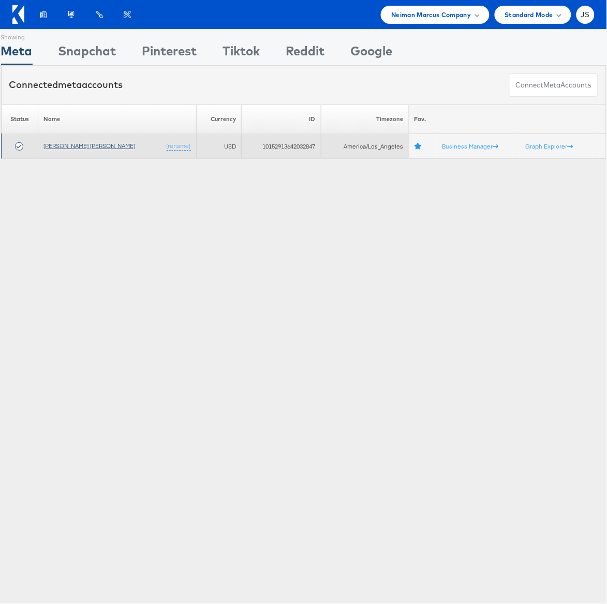
click at [72, 146] on link "[PERSON_NAME] [PERSON_NAME]" at bounding box center [89, 146] width 92 height 8
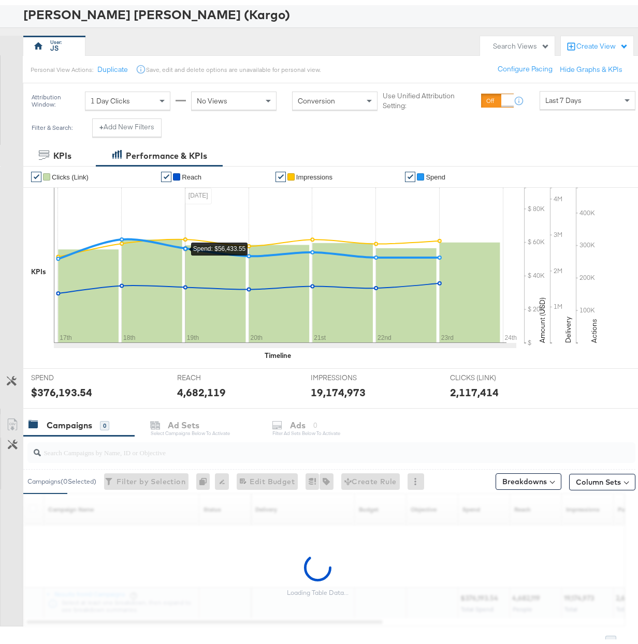
scroll to position [92, 0]
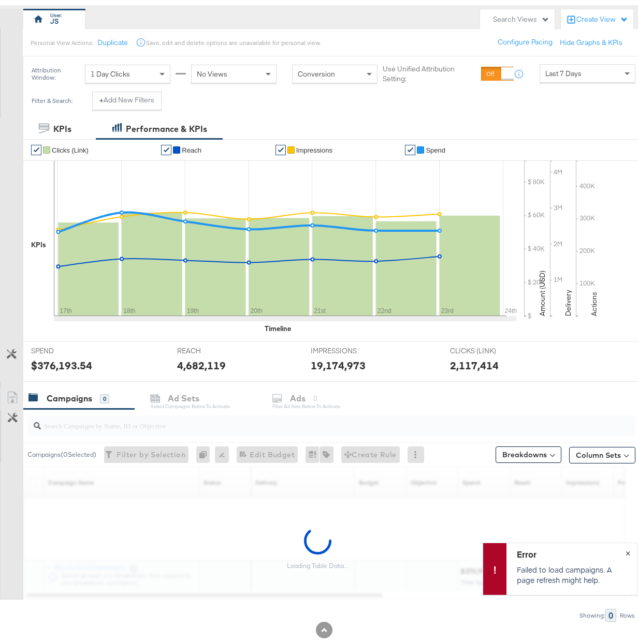
click at [625, 549] on span "×" at bounding box center [627, 547] width 5 height 12
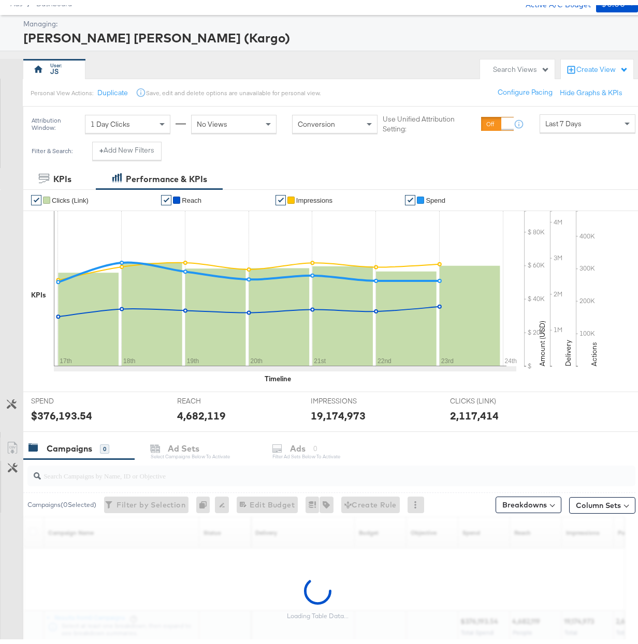
scroll to position [0, 0]
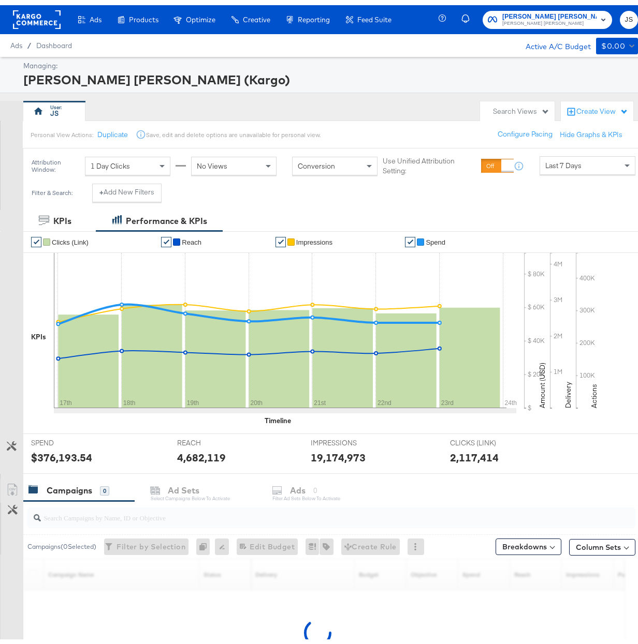
click at [426, 76] on div "[PERSON_NAME] [PERSON_NAME] (Kargo)" at bounding box center [329, 75] width 612 height 18
